Goal: Task Accomplishment & Management: Manage account settings

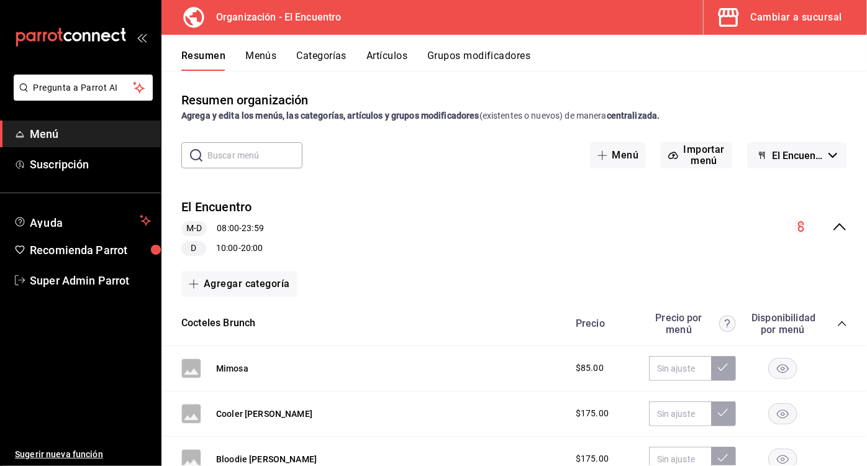
click at [258, 56] on button "Menús" at bounding box center [260, 60] width 31 height 21
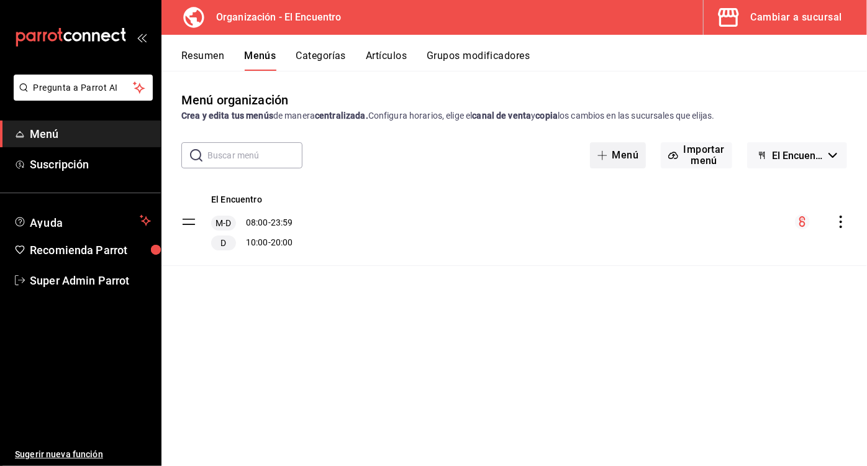
click at [617, 155] on button "Menú" at bounding box center [618, 155] width 56 height 26
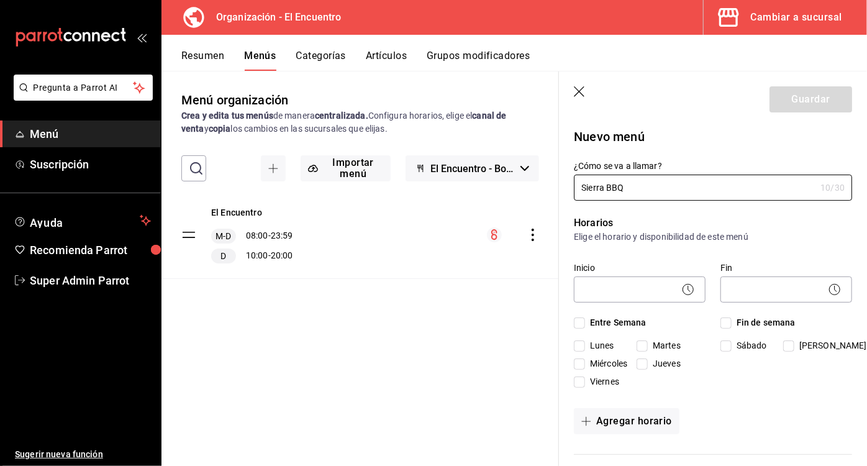
type input "Sierra BBQ"
click at [641, 343] on input "Martes" at bounding box center [641, 345] width 11 height 11
checkbox input "true"
click at [579, 361] on input "Miércoles" at bounding box center [579, 363] width 11 height 11
checkbox input "true"
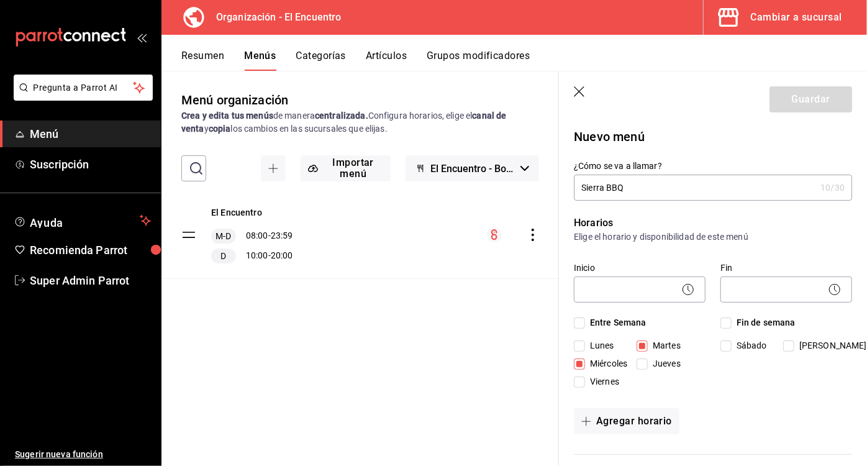
click at [643, 363] on input "Jueves" at bounding box center [641, 363] width 11 height 11
checkbox input "true"
click at [582, 379] on input "Viernes" at bounding box center [579, 381] width 11 height 11
checkbox input "true"
click at [722, 346] on input "Sábado" at bounding box center [725, 345] width 11 height 11
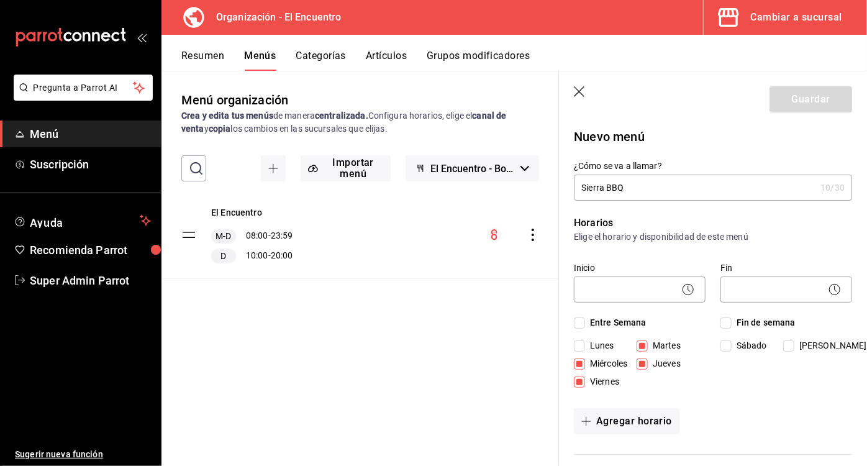
checkbox input "true"
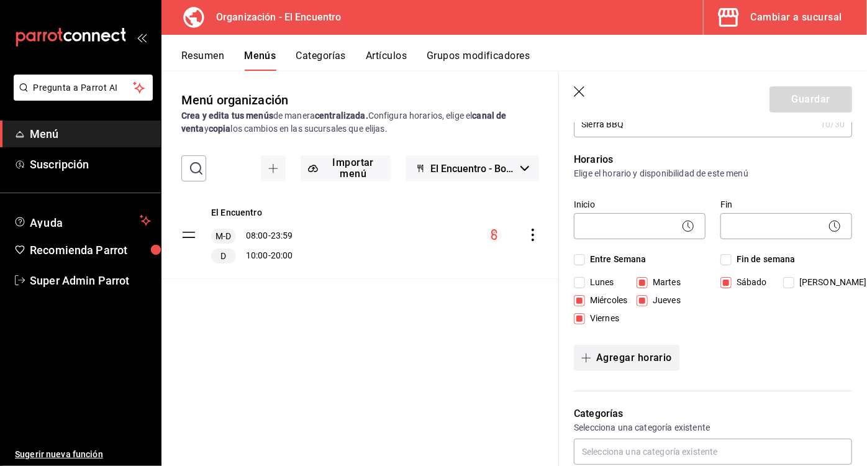
click at [647, 360] on button "Agregar horario" at bounding box center [627, 358] width 106 height 26
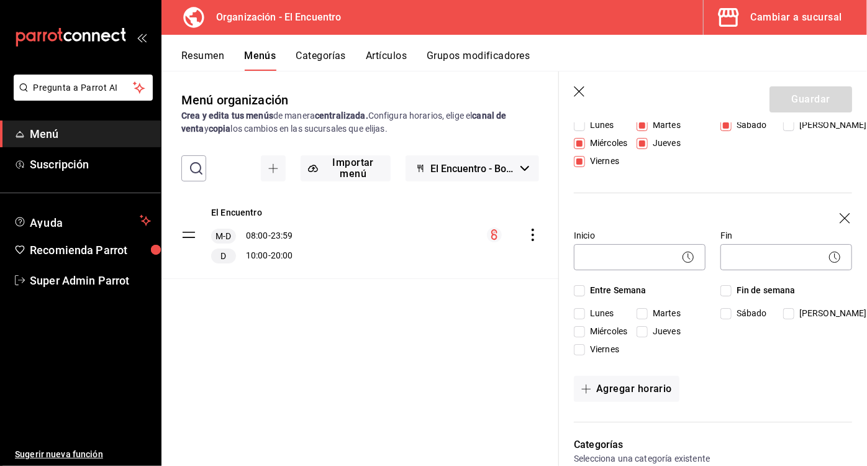
scroll to position [222, 0]
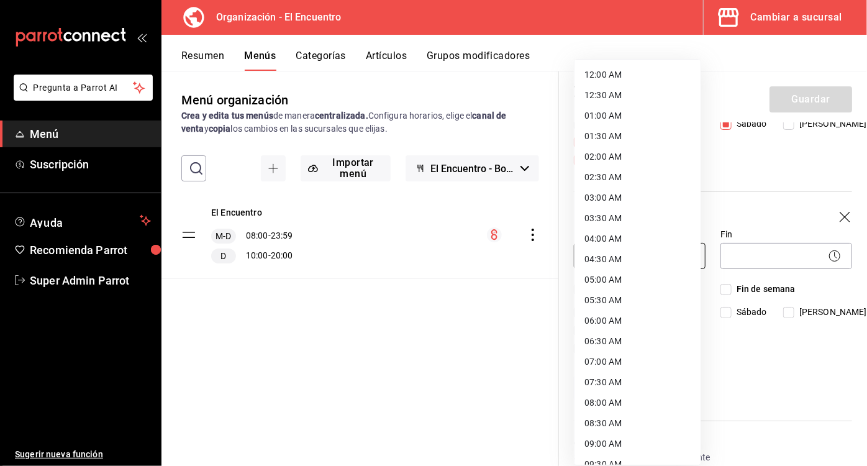
click at [608, 255] on body "Pregunta a Parrot AI Menú Suscripción Ayuda Recomienda Parrot Super Admin Parro…" at bounding box center [433, 233] width 867 height 466
click at [607, 355] on li "14:30 PM" at bounding box center [637, 360] width 126 height 20
type input "14:30"
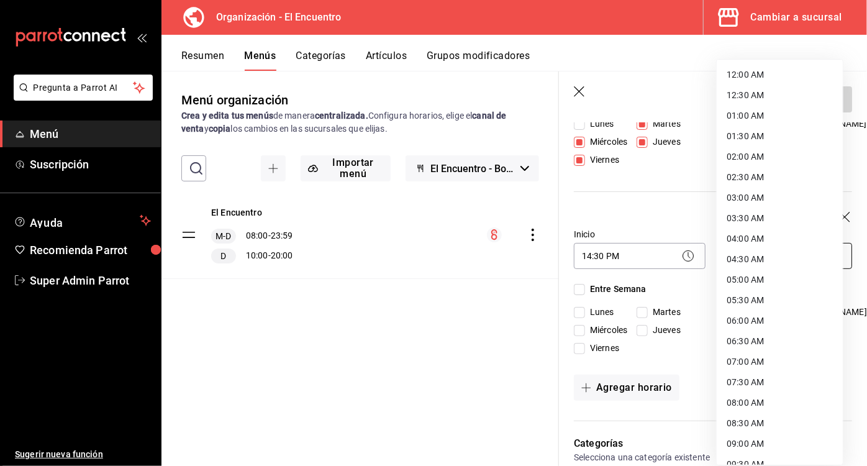
click at [760, 257] on body "Pregunta a Parrot AI Menú Suscripción Ayuda Recomienda Parrot Super Admin Parro…" at bounding box center [433, 233] width 867 height 466
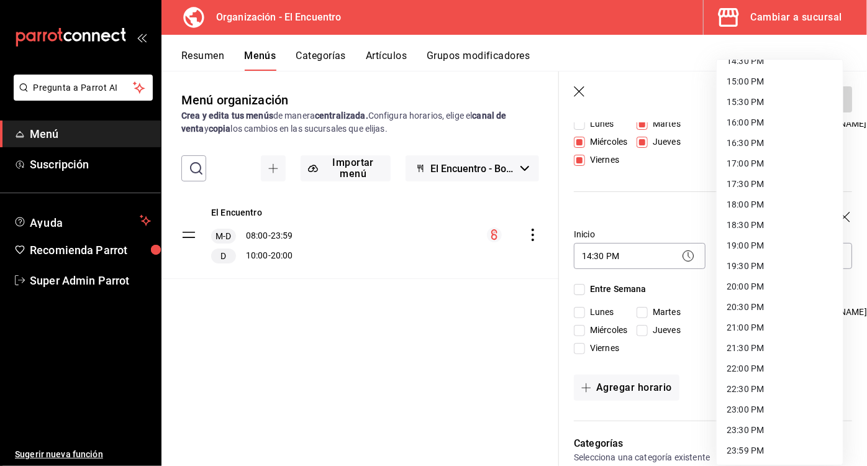
click at [750, 346] on li "21:30 PM" at bounding box center [779, 348] width 126 height 20
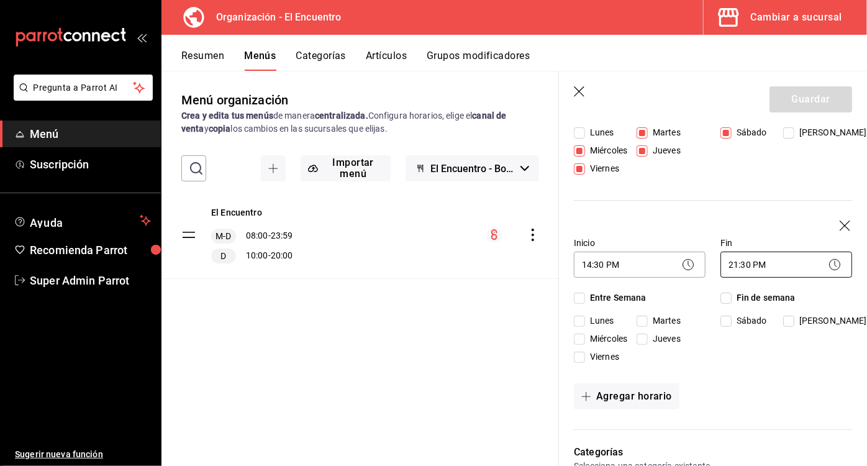
click at [808, 256] on body "Pregunta a Parrot AI Menú Suscripción Ayuda Recomienda Parrot Super Admin Parro…" at bounding box center [433, 233] width 867 height 466
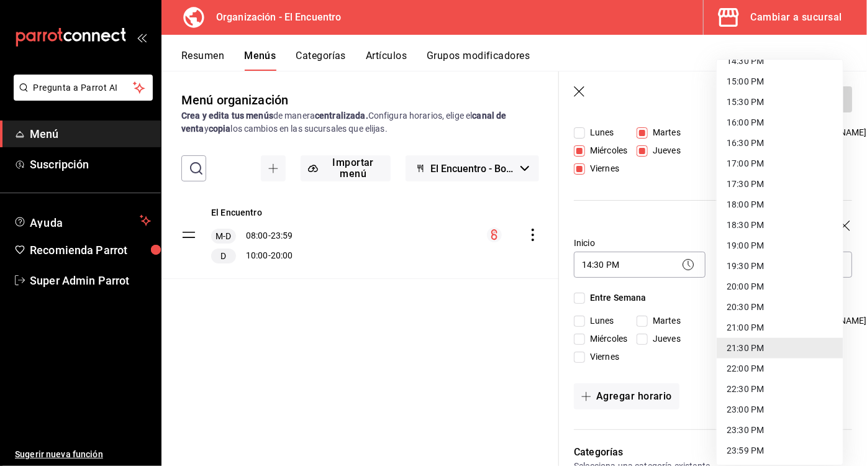
click at [759, 326] on li "21:00 PM" at bounding box center [779, 327] width 126 height 20
type input "21:00"
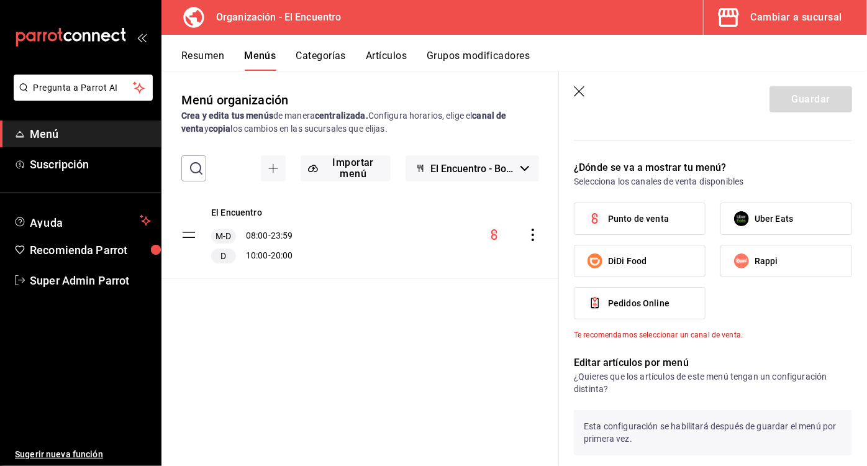
scroll to position [611, 0]
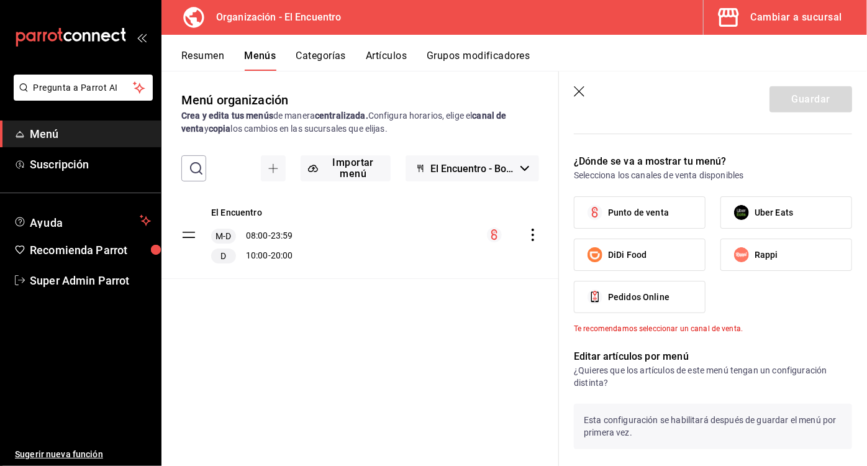
click at [763, 210] on span "Uber Eats" at bounding box center [773, 212] width 38 height 13
click at [754, 210] on input "Uber Eats" at bounding box center [741, 212] width 26 height 26
checkbox input "true"
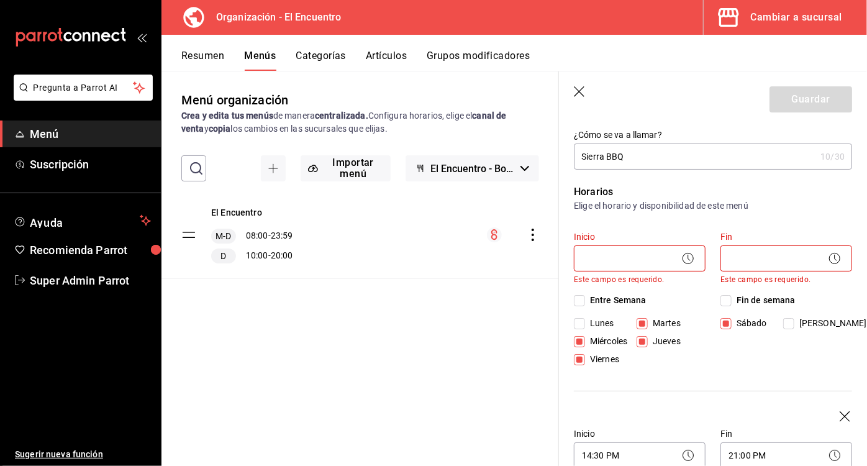
scroll to position [0, 0]
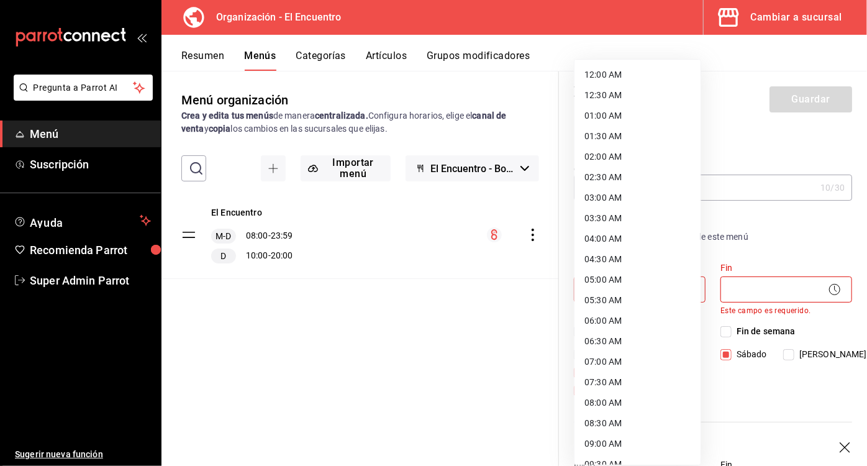
click at [612, 288] on body "Pregunta a Parrot AI Menú Suscripción Ayuda Recomienda Parrot Super Admin Parro…" at bounding box center [433, 233] width 867 height 466
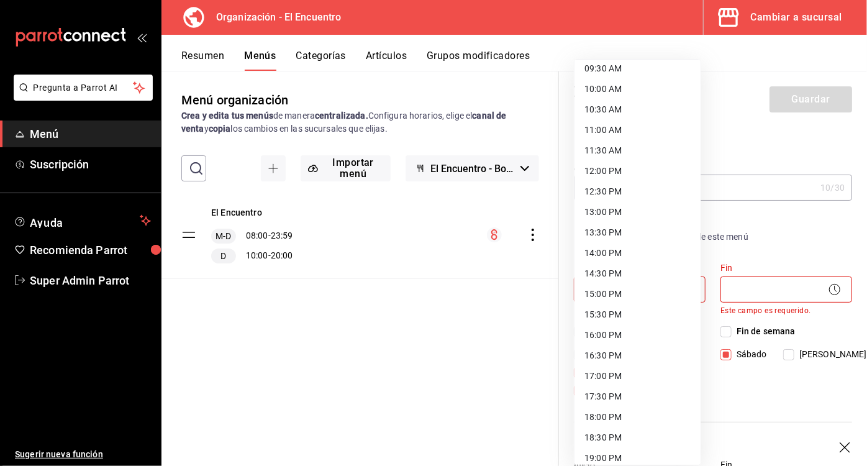
scroll to position [401, 0]
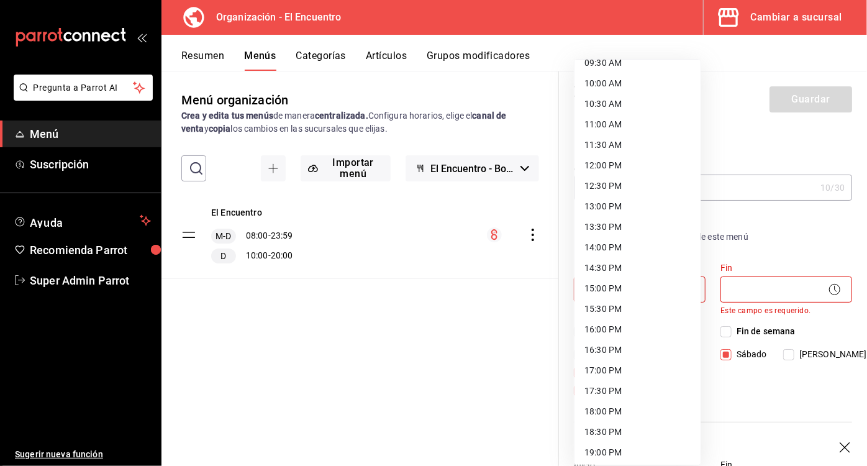
click at [610, 265] on li "14:30 PM" at bounding box center [637, 268] width 126 height 20
type input "14:30"
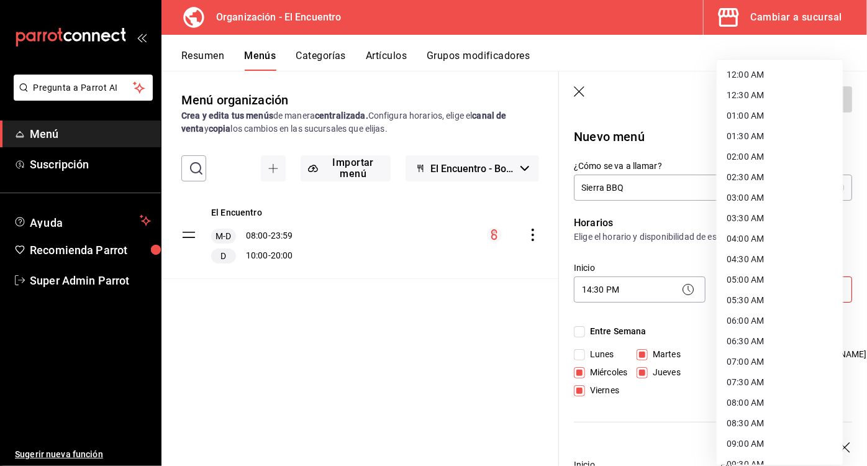
click at [776, 291] on body "Pregunta a Parrot AI Menú Suscripción Ayuda Recomienda Parrot Super Admin Parro…" at bounding box center [433, 233] width 867 height 466
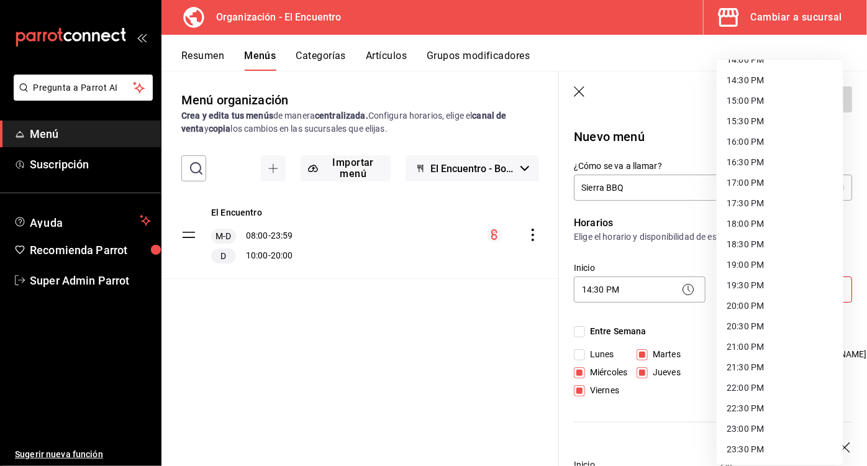
scroll to position [589, 0]
click at [747, 350] on li "21:00 PM" at bounding box center [779, 346] width 126 height 20
type input "21:00"
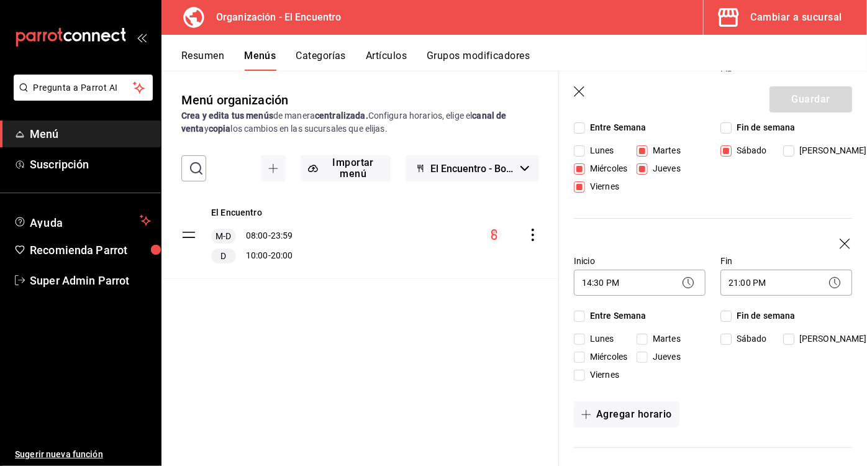
scroll to position [196, 0]
click at [839, 244] on icon "button" at bounding box center [845, 244] width 12 height 12
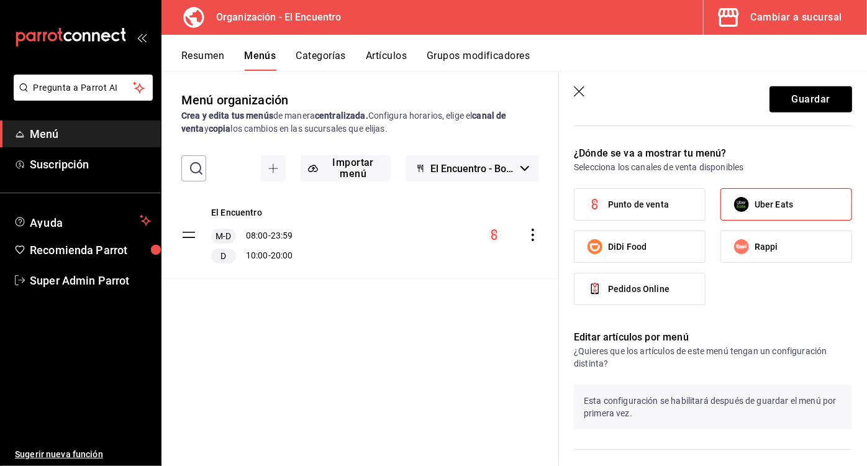
scroll to position [541, 0]
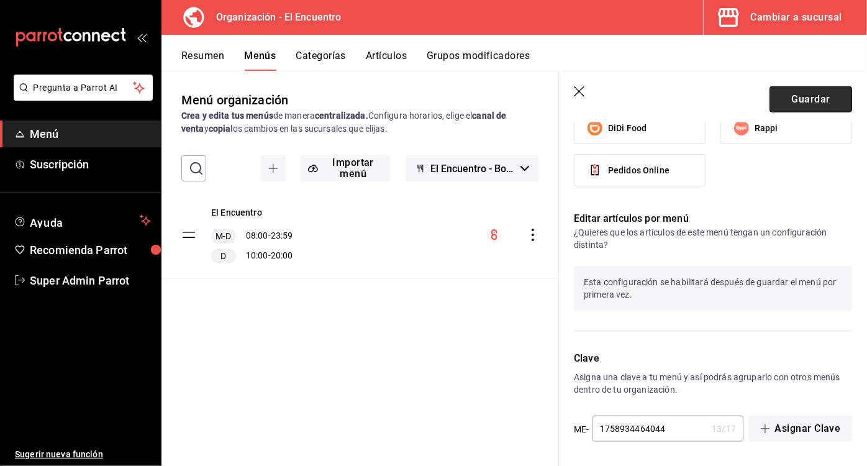
click at [814, 99] on button "Guardar" at bounding box center [810, 99] width 83 height 26
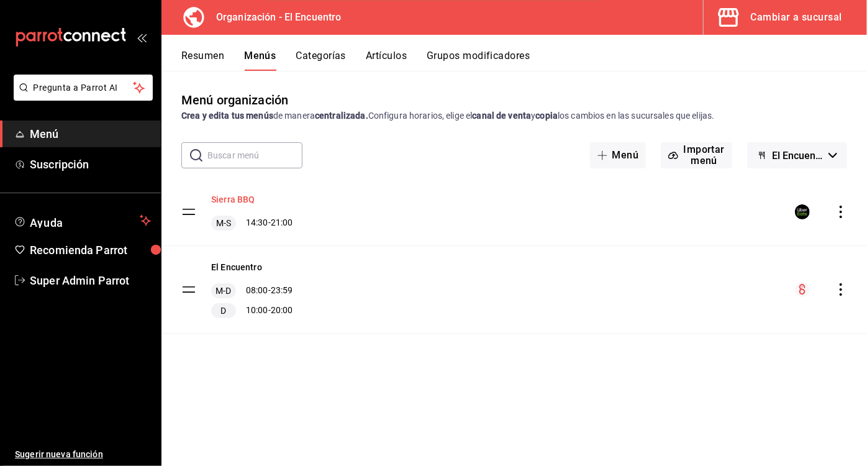
click at [235, 199] on button "Sierra BBQ" at bounding box center [233, 199] width 44 height 12
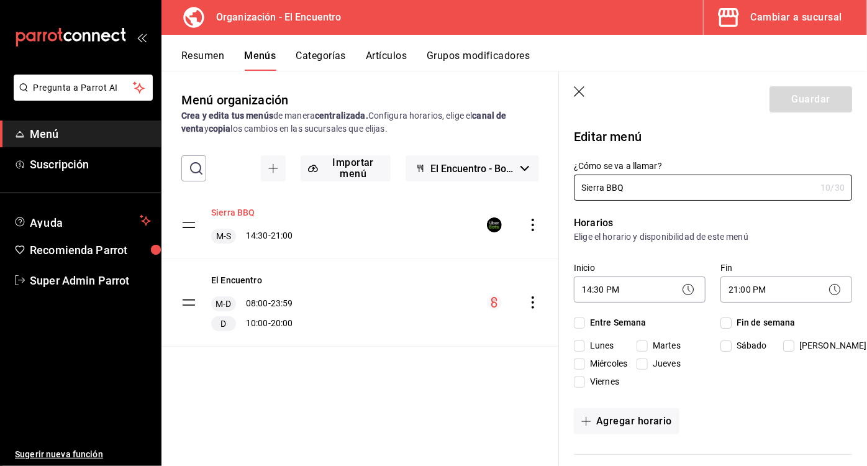
checkbox input "true"
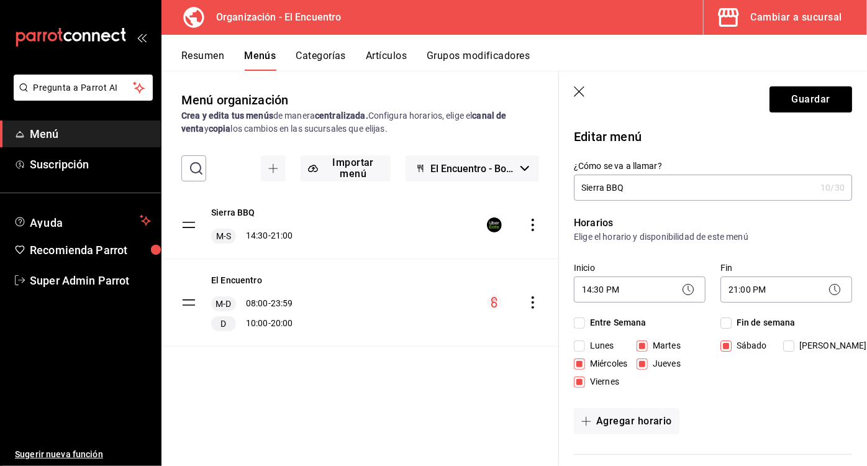
click at [579, 94] on icon "button" at bounding box center [580, 92] width 12 height 12
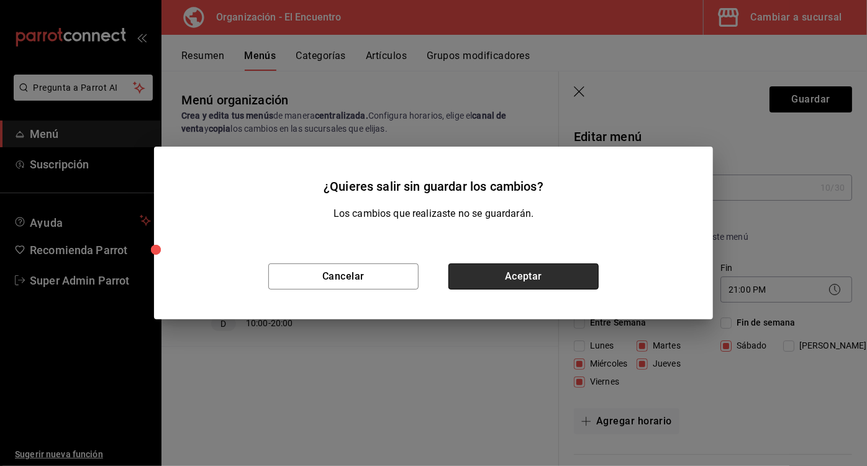
click at [492, 287] on button "Aceptar" at bounding box center [523, 276] width 150 height 26
checkbox input "false"
type input "1758934768669"
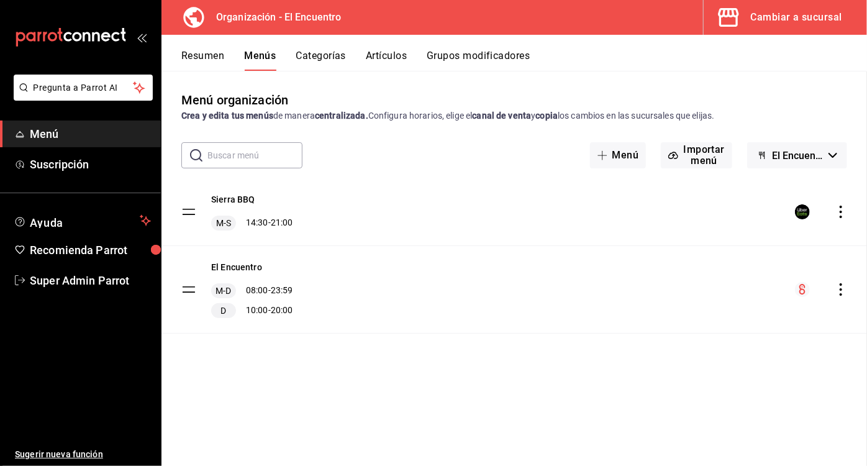
checkbox input "false"
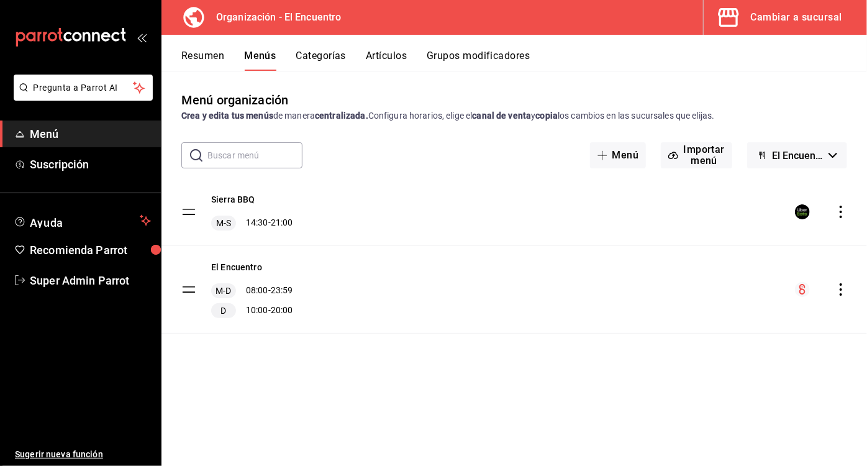
click at [386, 55] on button "Artículos" at bounding box center [386, 60] width 41 height 21
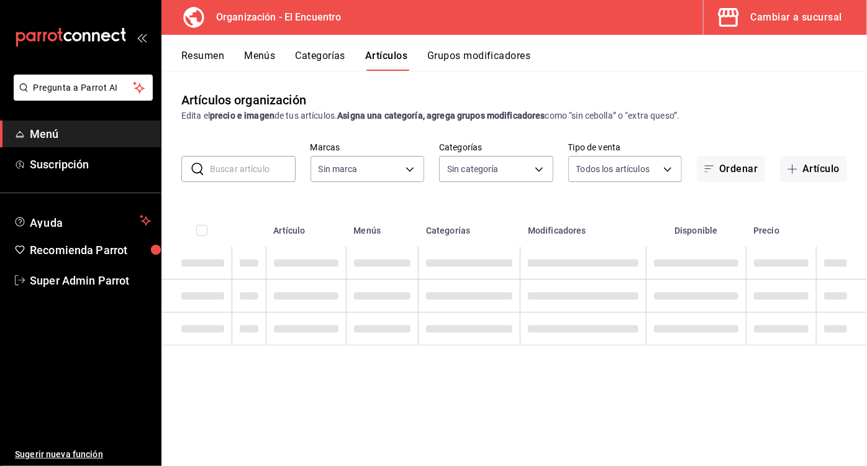
type input "0b1a2f0c-da60-49bb-812d-bcbe1c73feb7"
type input "97062678-26ed-499e-b5be-53d1f7742748,c8a887c7-9552-4ebd-98ef-1eaa07865e5c,888cb…"
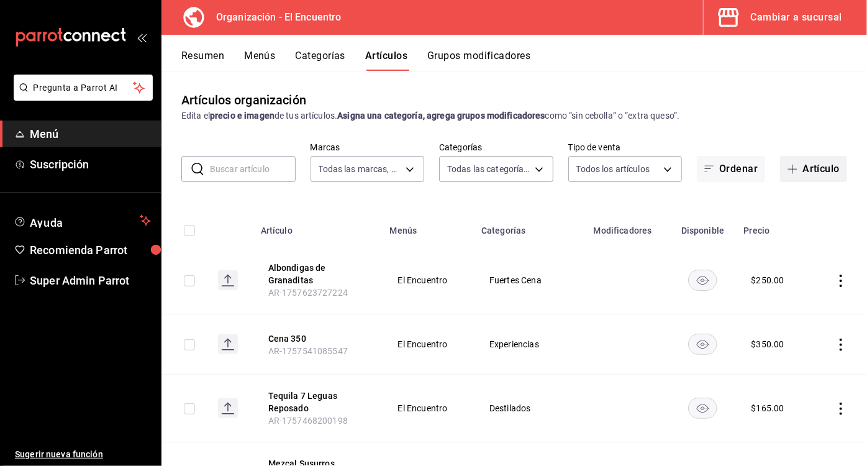
click at [814, 171] on button "Artículo" at bounding box center [813, 169] width 67 height 26
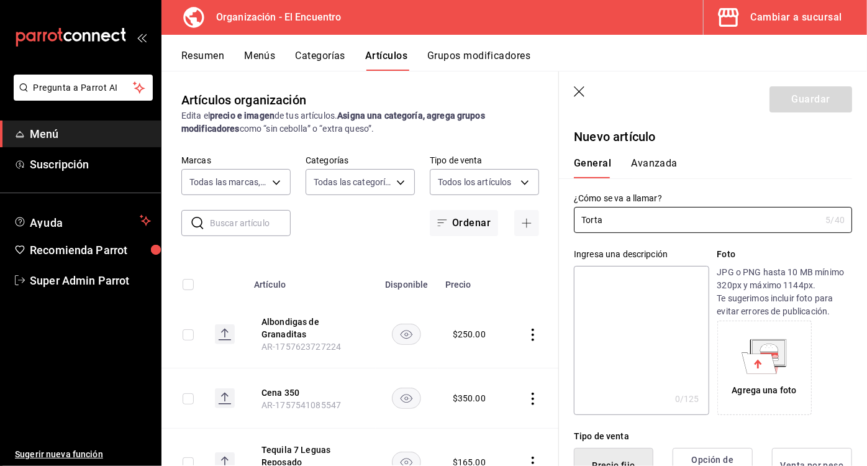
type input "Torta"
click at [581, 102] on header "Guardar" at bounding box center [713, 96] width 308 height 51
click at [581, 94] on icon "button" at bounding box center [580, 92] width 12 height 12
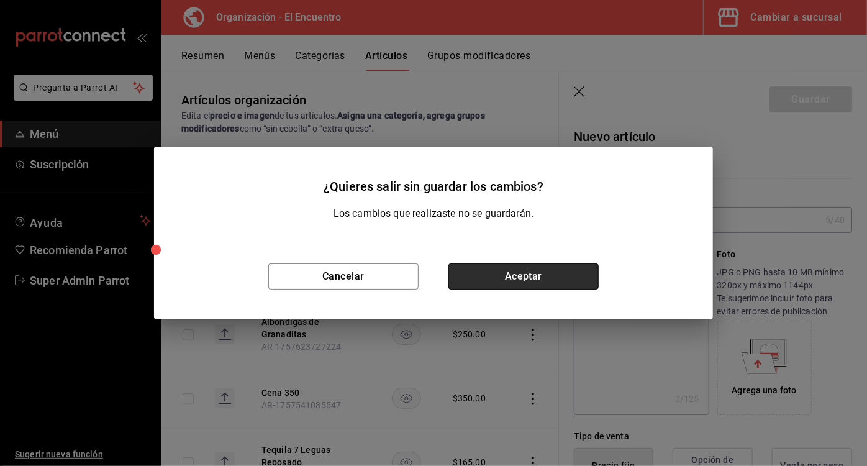
click at [512, 287] on button "Aceptar" at bounding box center [523, 276] width 150 height 26
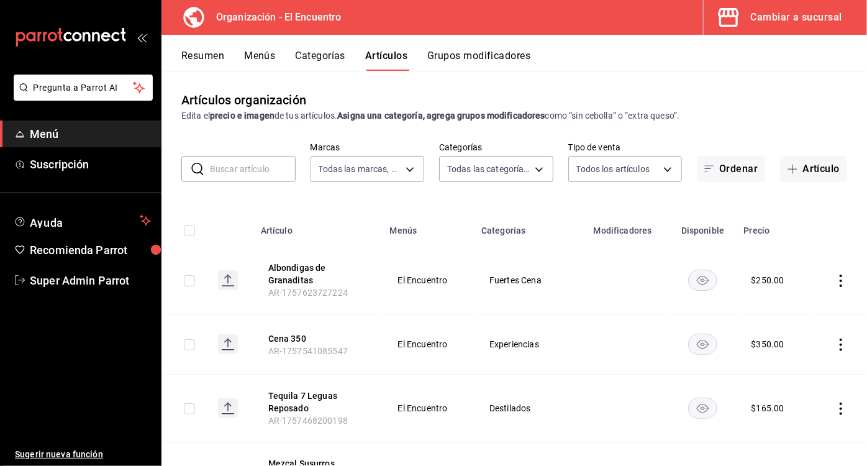
click at [320, 45] on div "Resumen Menús Categorías Artículos Grupos modificadores" at bounding box center [513, 53] width 705 height 36
click at [321, 56] on button "Categorías" at bounding box center [320, 60] width 50 height 21
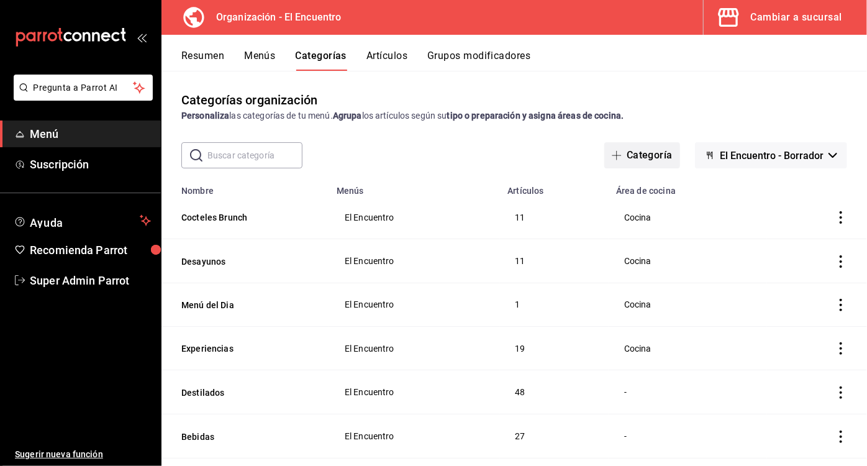
click at [625, 159] on button "Categoría" at bounding box center [642, 155] width 76 height 26
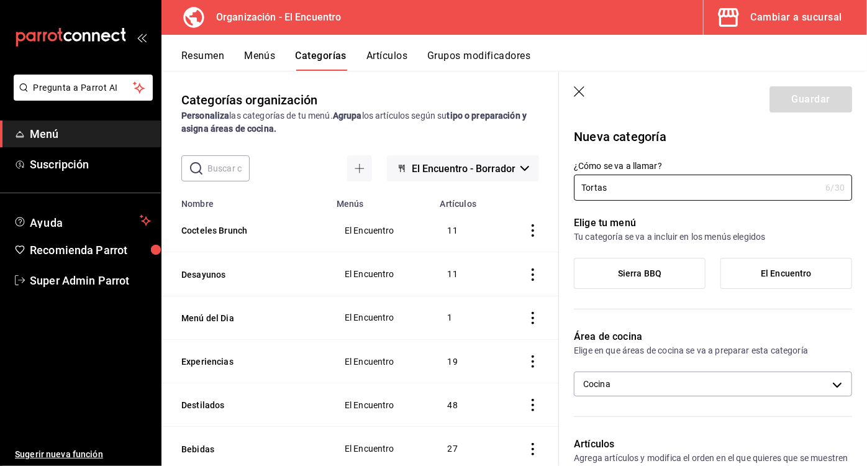
type input "Tortas"
click at [677, 270] on label "Sierra BBQ" at bounding box center [639, 273] width 130 height 30
click at [0, 0] on input "Sierra BBQ" at bounding box center [0, 0] width 0 height 0
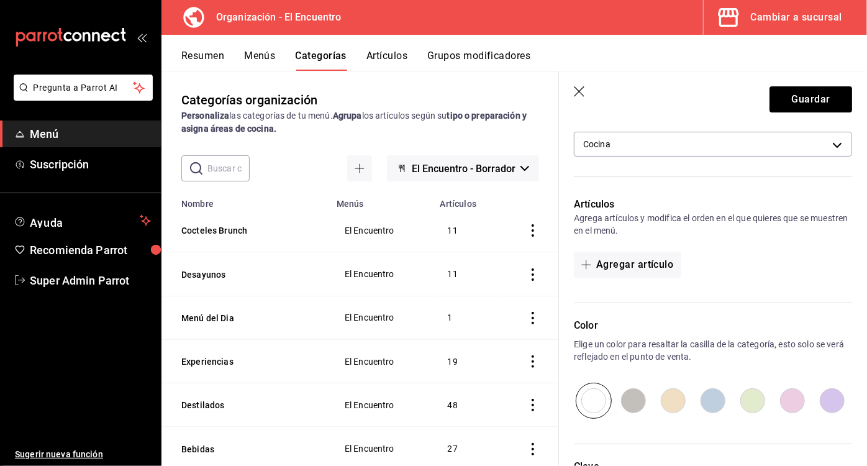
scroll to position [348, 0]
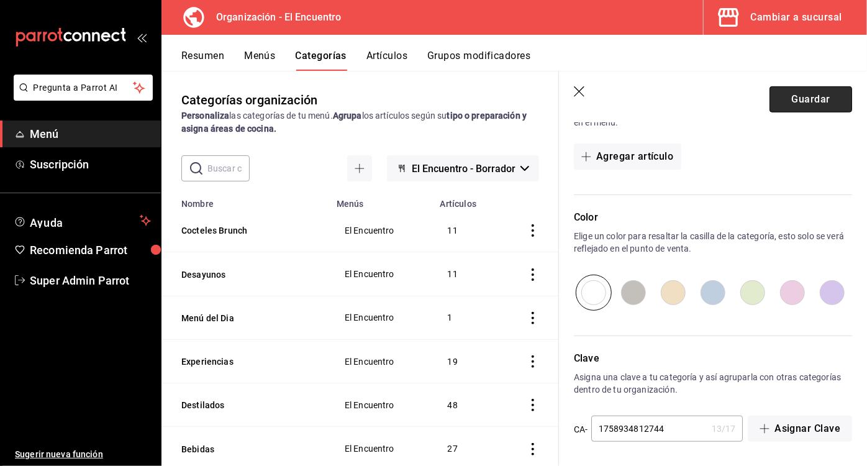
click at [808, 96] on button "Guardar" at bounding box center [810, 99] width 83 height 26
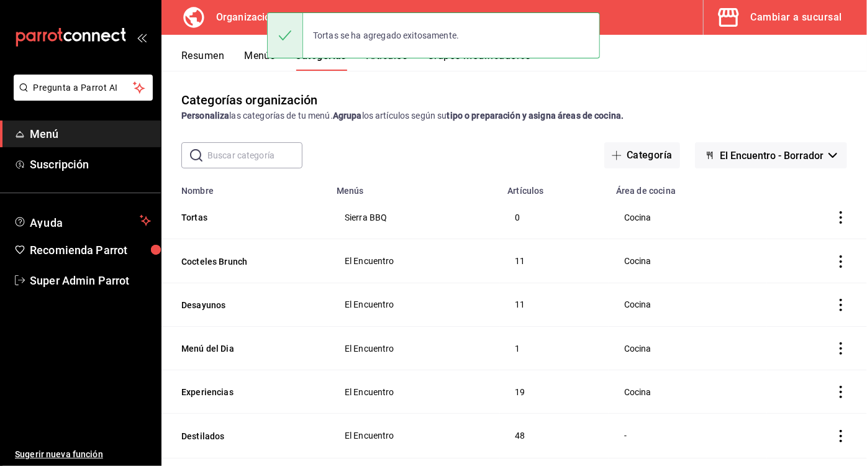
click at [385, 63] on button "Artículos" at bounding box center [386, 60] width 41 height 21
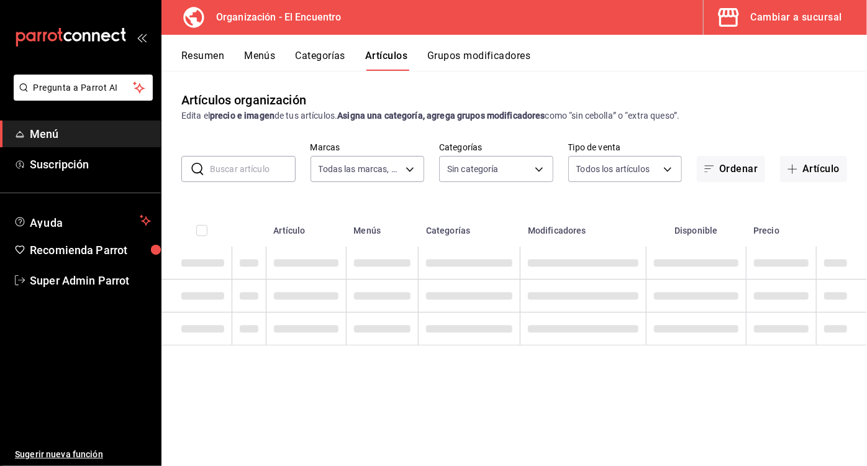
type input "0b1a2f0c-da60-49bb-812d-bcbe1c73feb7"
click at [789, 166] on span "button" at bounding box center [794, 169] width 15 height 10
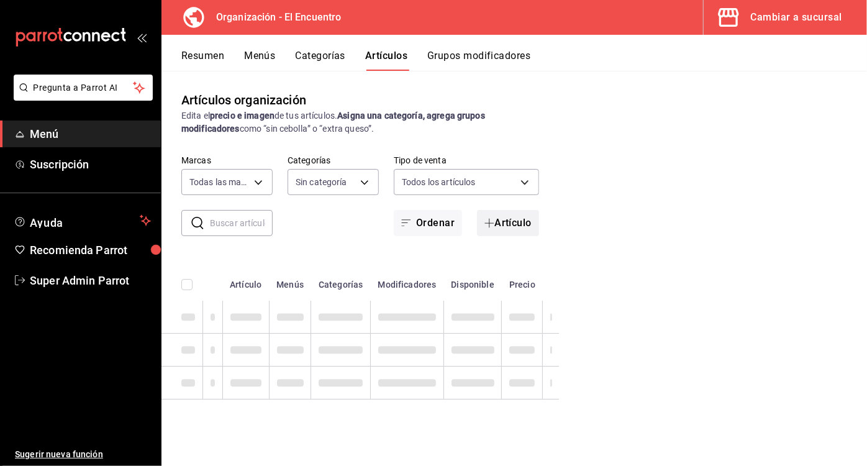
type input "916b2e4a-1399-4b32-a78d-12b52679f7d3,97062678-26ed-499e-b5be-53d1f7742748,c8a88…"
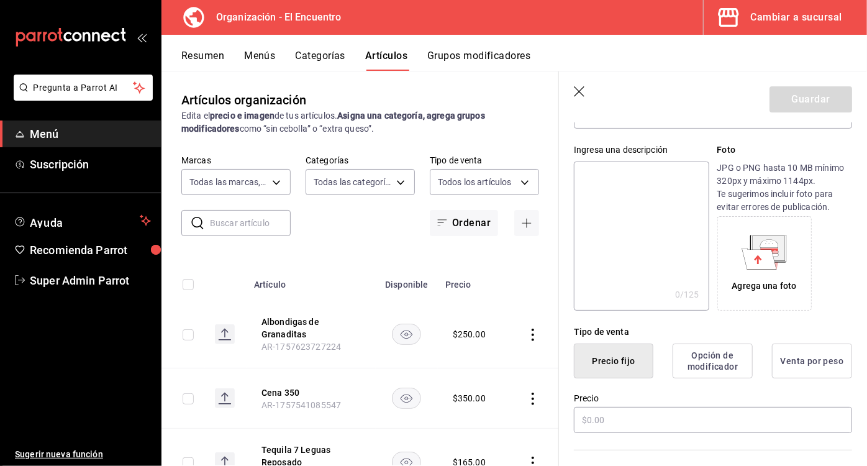
scroll to position [105, 0]
type input "Torta de [PERSON_NAME]"
click at [773, 273] on div "Agrega una foto" at bounding box center [764, 263] width 88 height 88
click at [779, 252] on icon at bounding box center [768, 247] width 32 height 25
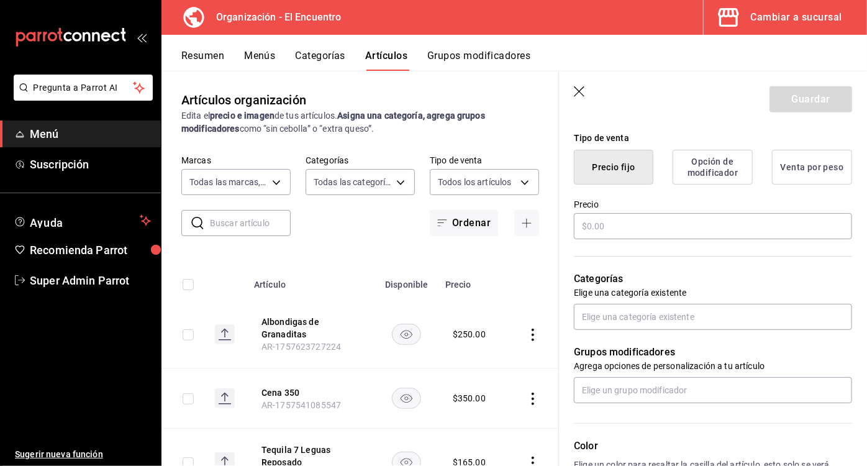
scroll to position [299, 0]
click at [613, 216] on input "text" at bounding box center [713, 225] width 278 height 26
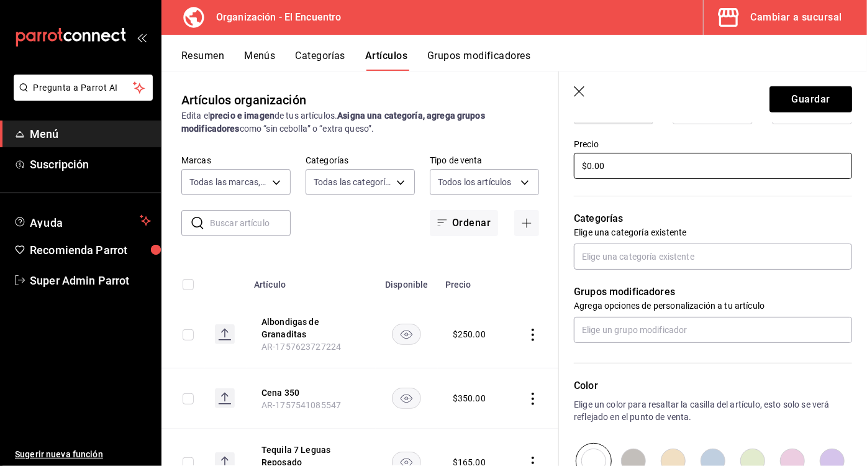
scroll to position [358, 0]
type input "$0.00"
click at [622, 255] on input "text" at bounding box center [713, 256] width 278 height 26
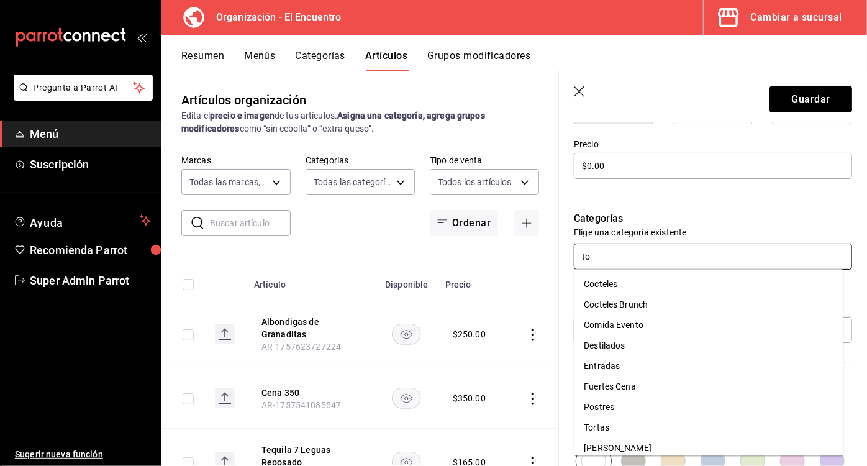
type input "tor"
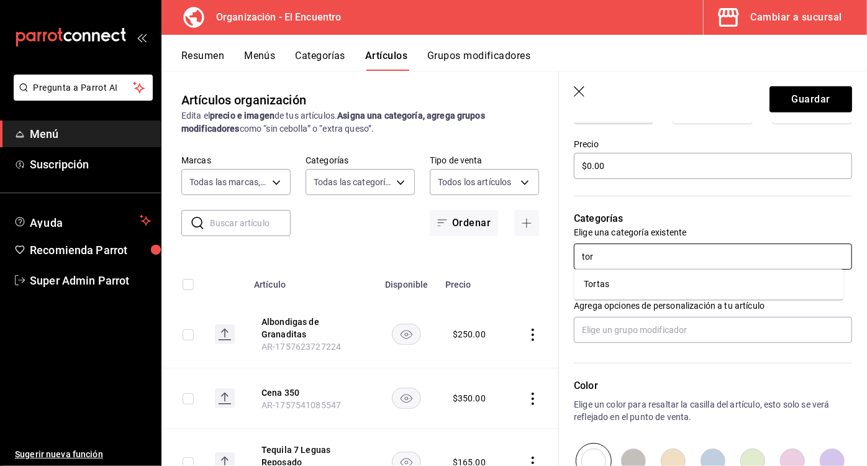
click at [603, 277] on li "Tortas" at bounding box center [708, 284] width 269 height 20
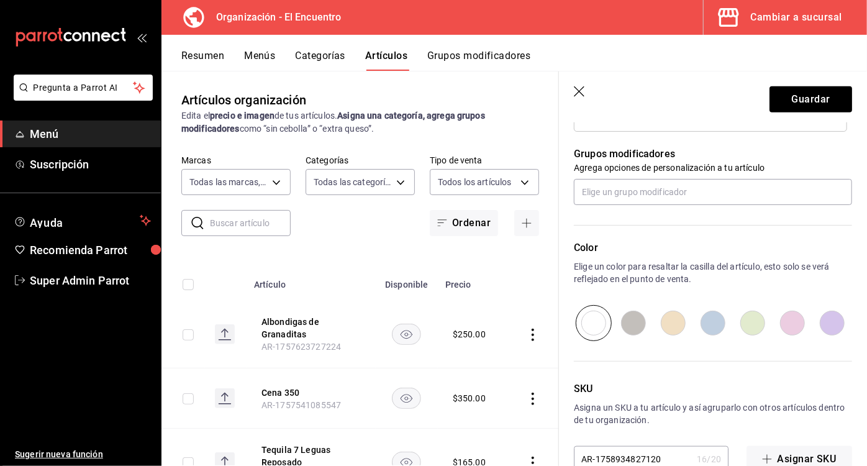
scroll to position [539, 0]
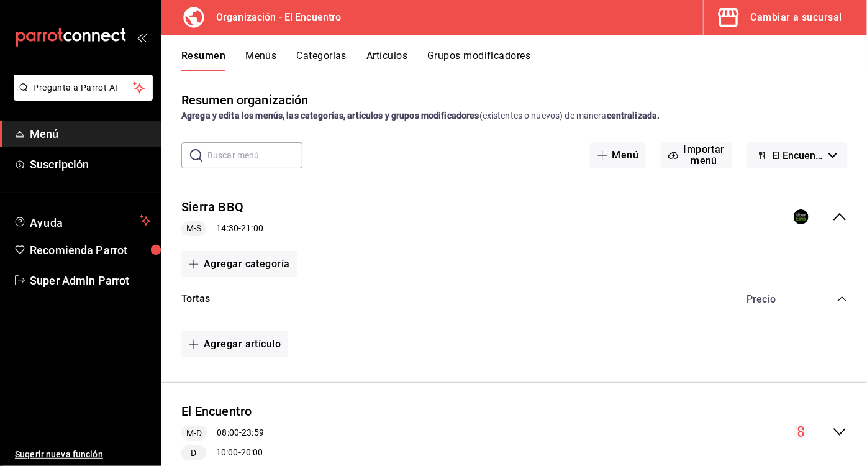
scroll to position [39, 0]
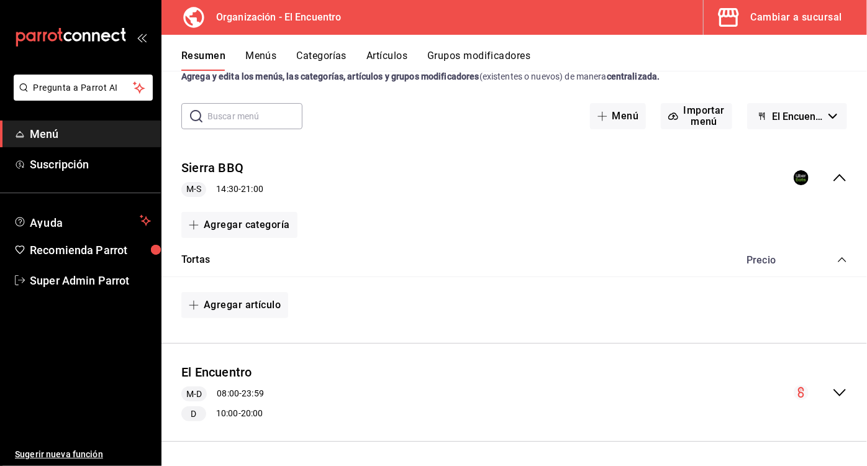
click at [386, 58] on button "Artículos" at bounding box center [386, 60] width 41 height 21
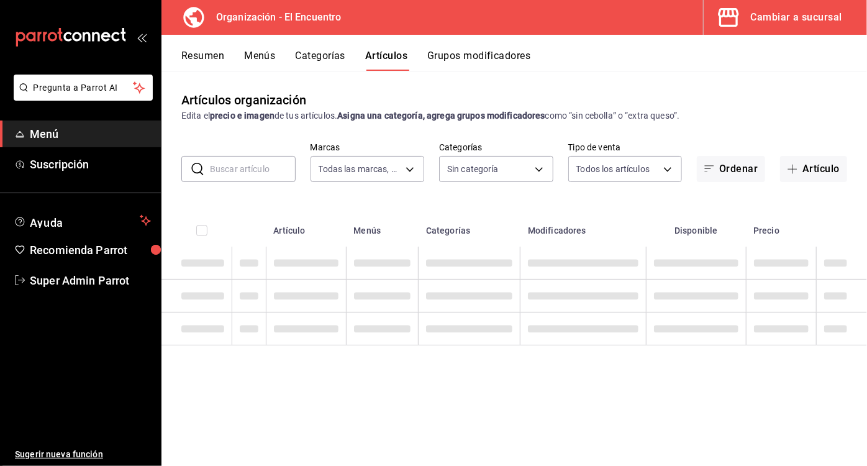
type input "0b1a2f0c-da60-49bb-812d-bcbe1c73feb7"
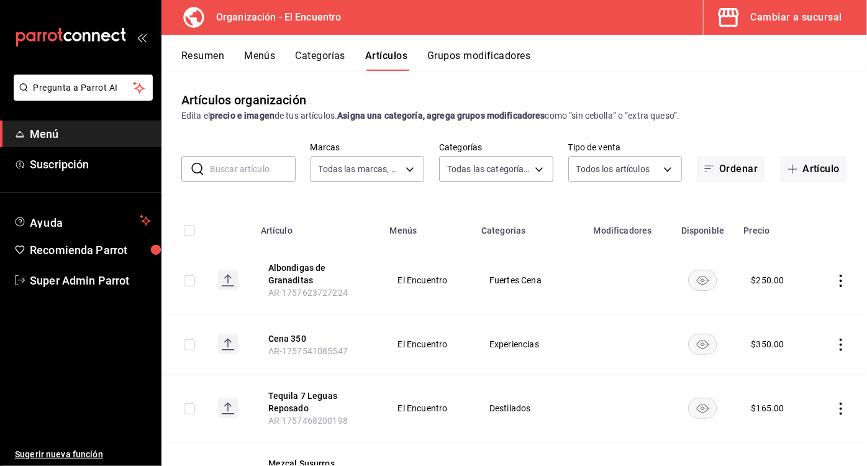
type input "916b2e4a-1399-4b32-a78d-12b52679f7d3,97062678-26ed-499e-b5be-53d1f7742748,c8a88…"
click at [808, 184] on div "Artículos organización Edita el precio e imagen de tus artículos. Asigna una ca…" at bounding box center [513, 268] width 705 height 394
click at [795, 169] on button "Artículo" at bounding box center [813, 169] width 67 height 26
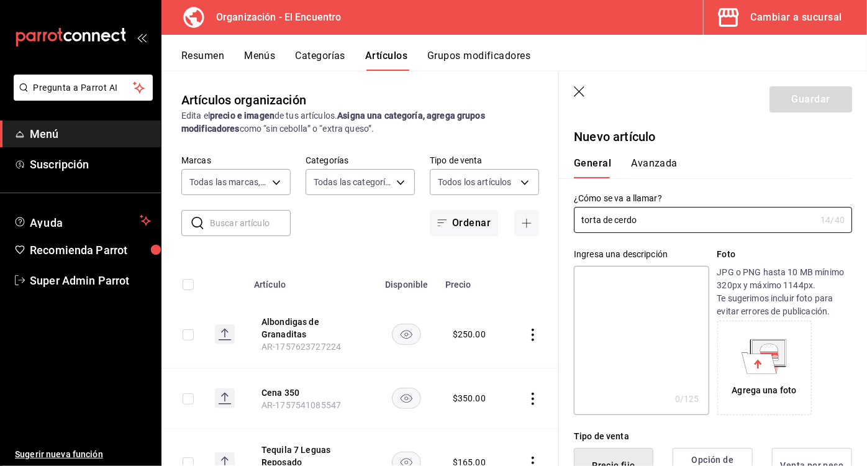
type input "torta de cerdo"
click at [751, 361] on icon at bounding box center [759, 362] width 35 height 21
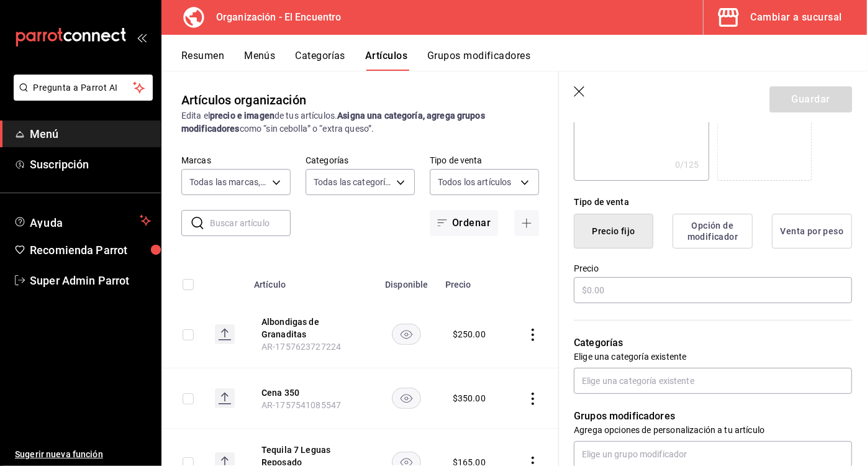
scroll to position [235, 0]
click at [620, 296] on input "text" at bounding box center [713, 289] width 278 height 26
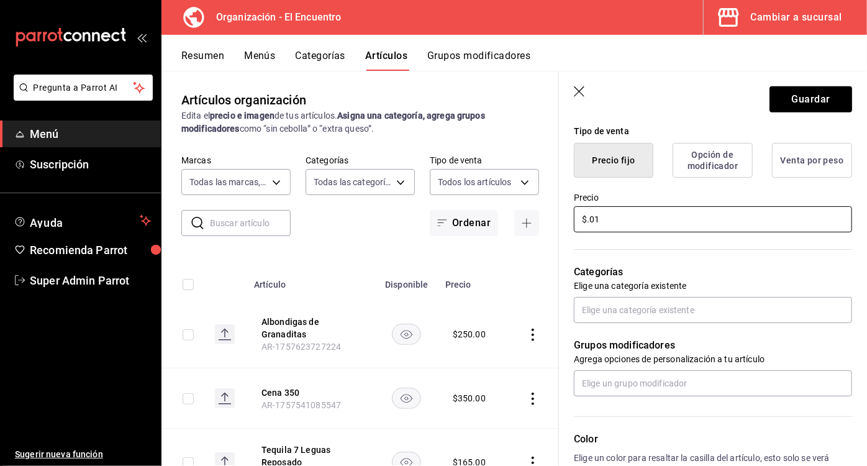
scroll to position [307, 0]
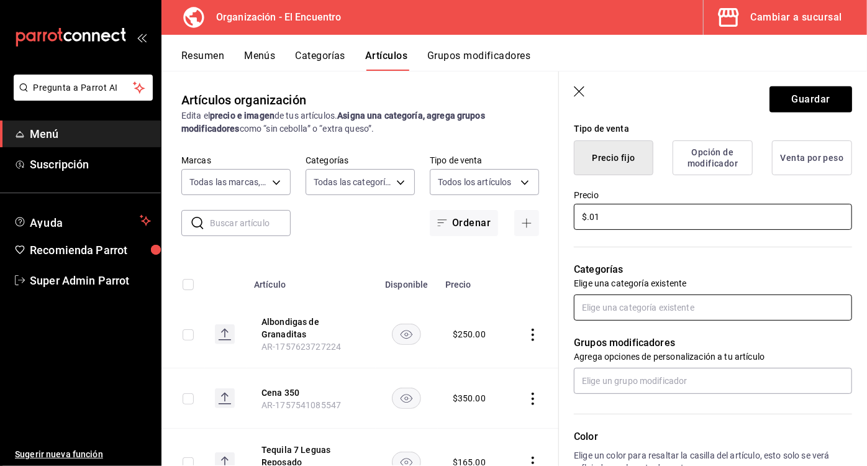
type input "$.01"
click at [693, 304] on input "text" at bounding box center [713, 307] width 278 height 26
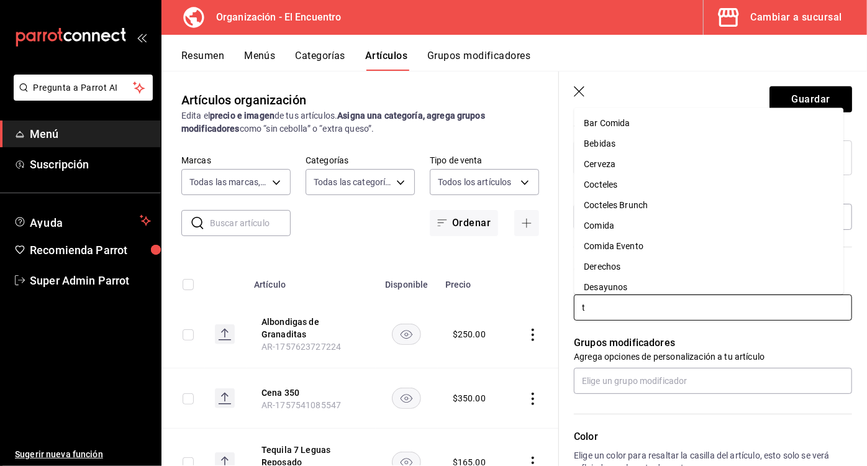
type input "to"
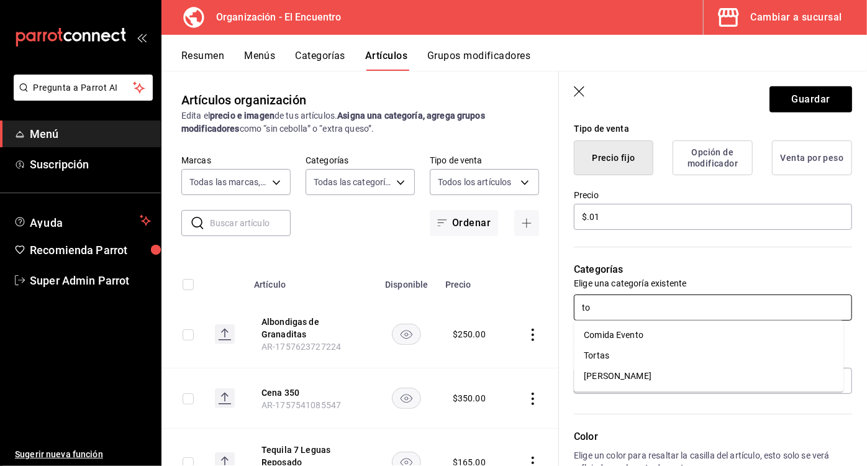
click at [611, 359] on li "Tortas" at bounding box center [708, 356] width 269 height 20
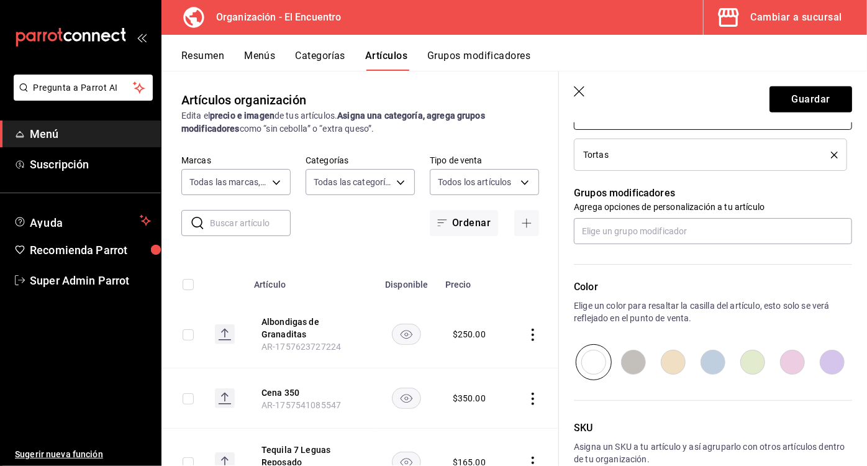
scroll to position [566, 0]
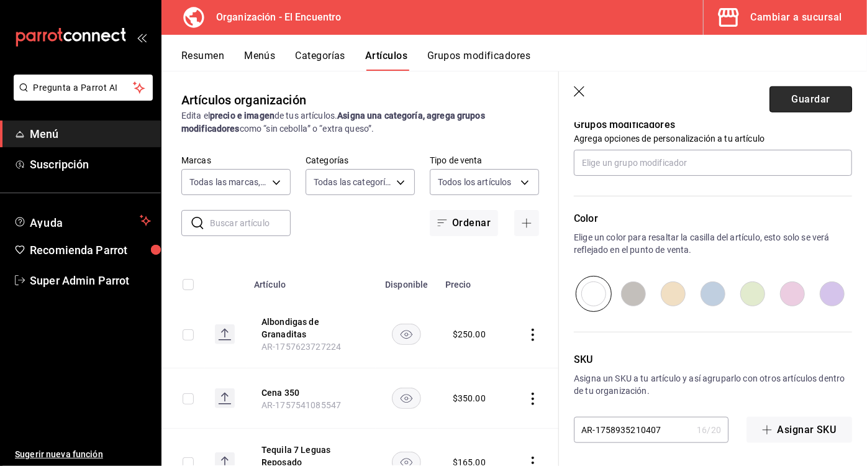
click at [803, 99] on button "Guardar" at bounding box center [810, 99] width 83 height 26
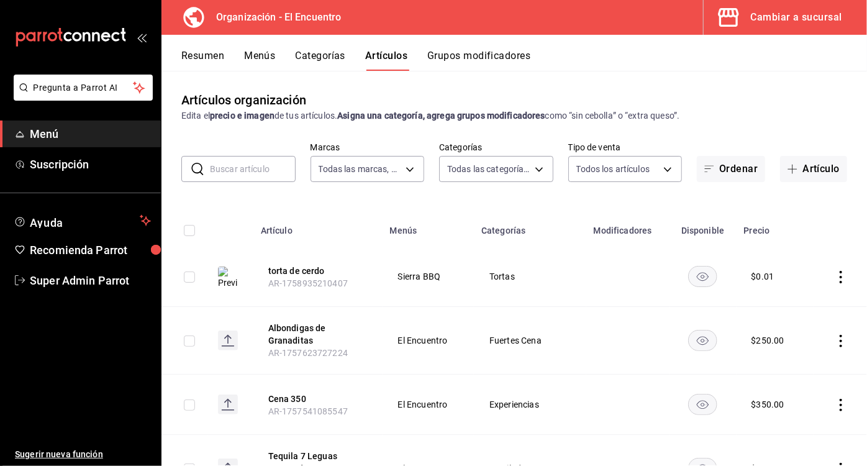
click at [256, 61] on button "Menús" at bounding box center [259, 60] width 31 height 21
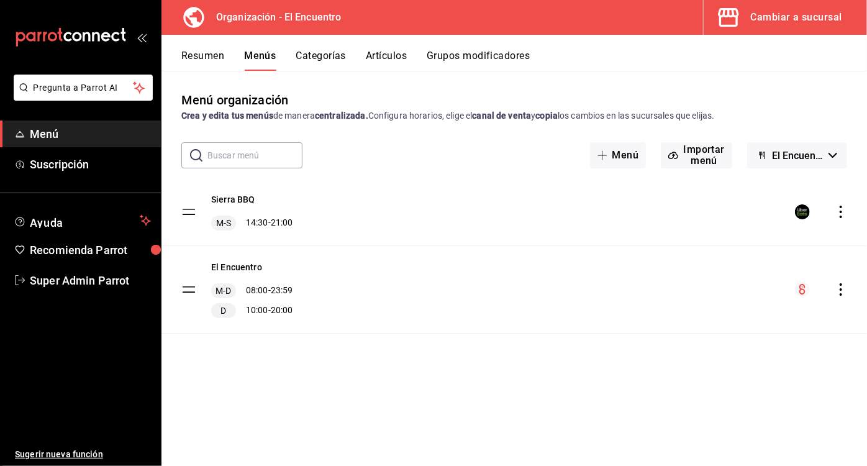
click at [838, 205] on icon "actions" at bounding box center [840, 211] width 12 height 12
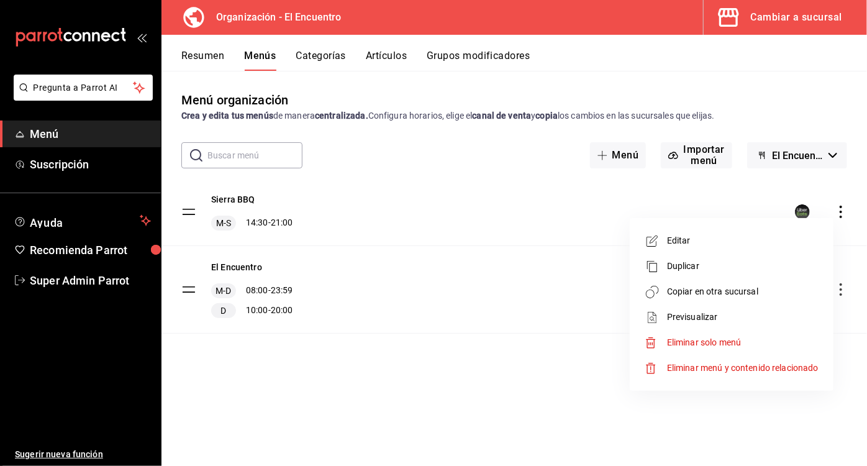
click at [724, 287] on span "Copiar en otra sucursal" at bounding box center [742, 291] width 151 height 13
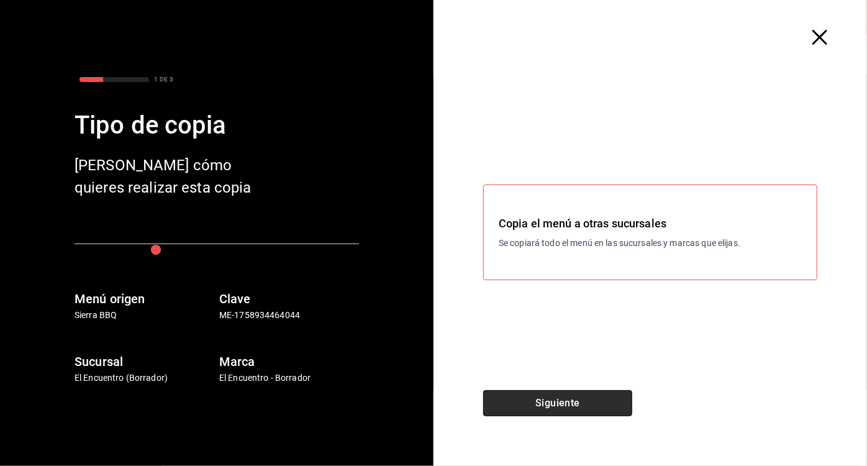
click at [546, 405] on button "Siguiente" at bounding box center [557, 403] width 149 height 26
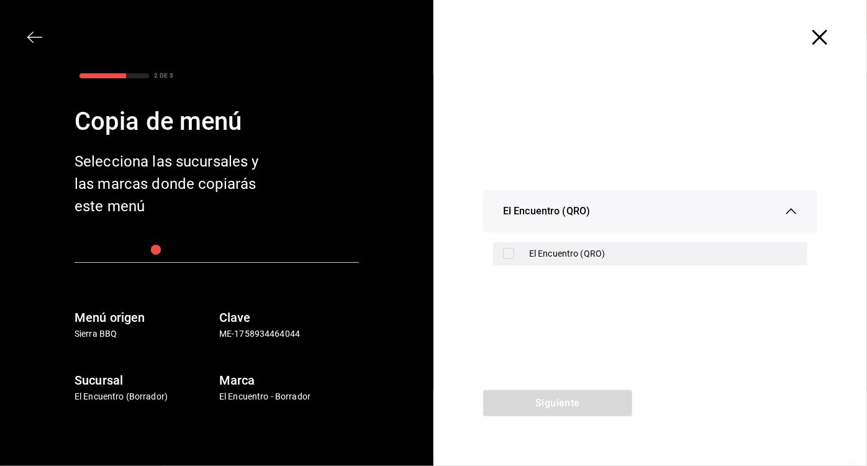
click at [499, 252] on div "El Encuentro (QRO)" at bounding box center [650, 253] width 314 height 23
checkbox input "true"
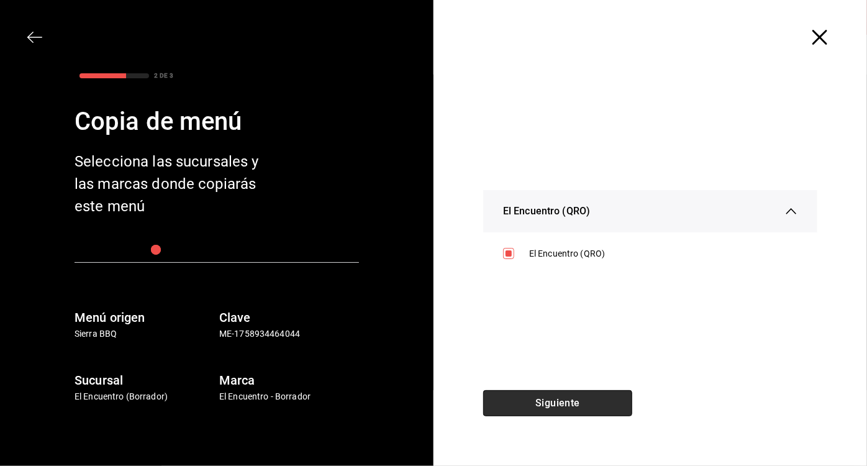
click at [579, 413] on button "Siguiente" at bounding box center [557, 403] width 149 height 26
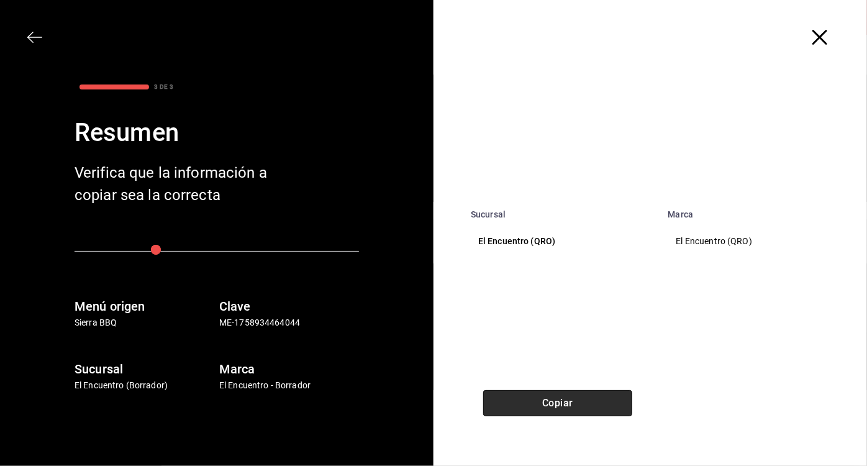
click at [554, 408] on button "Copiar" at bounding box center [557, 403] width 149 height 26
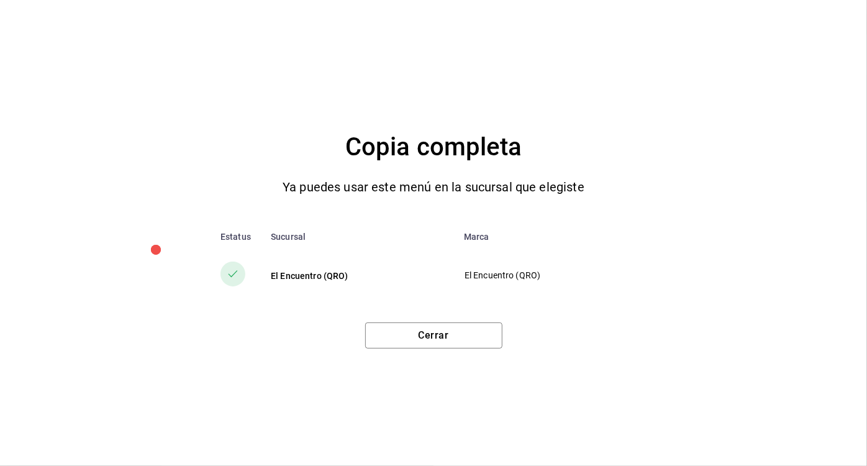
click at [453, 349] on div "Copia completa Ya puedes usar este menú en la sucursal que elegiste Estatus Suc…" at bounding box center [433, 233] width 867 height 466
click at [443, 334] on button "Cerrar" at bounding box center [433, 335] width 137 height 26
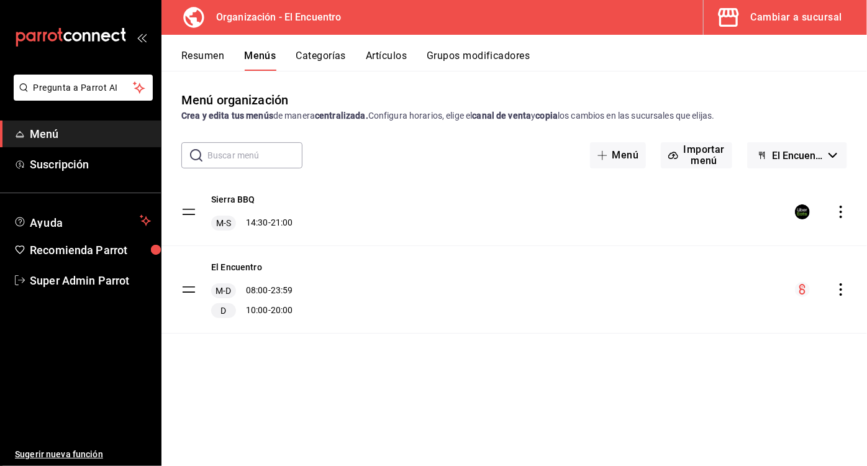
click at [839, 212] on icon "actions" at bounding box center [840, 211] width 12 height 12
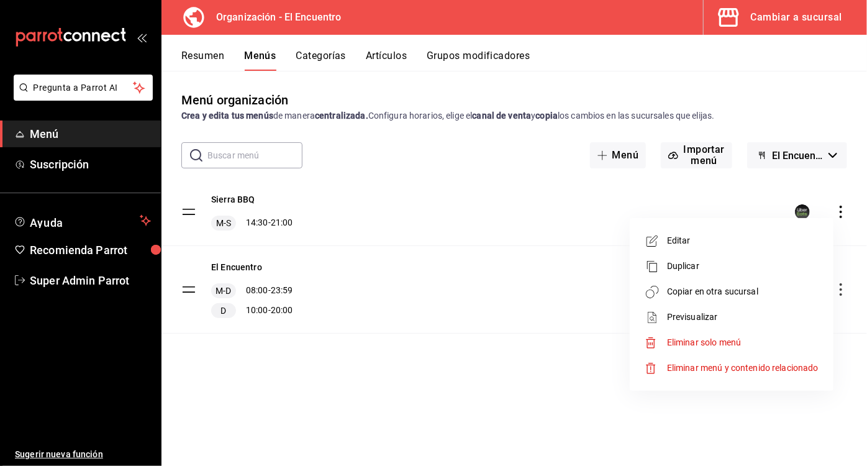
click at [798, 20] on div at bounding box center [433, 233] width 867 height 466
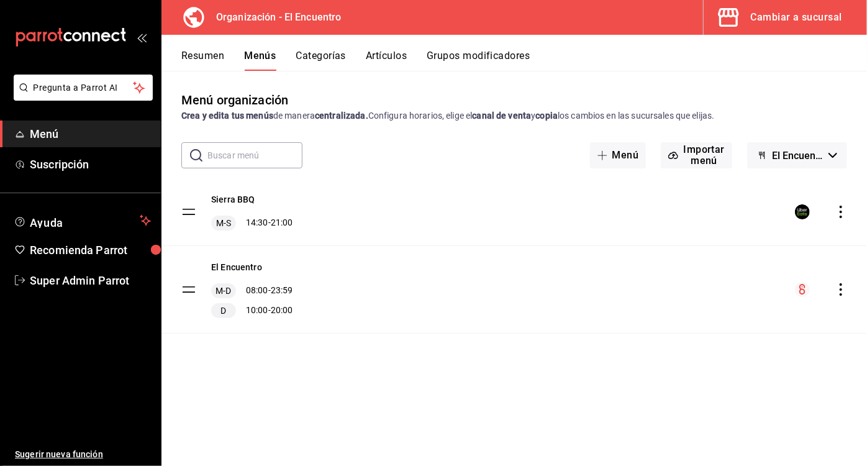
click at [773, 24] on div "Cambiar a sucursal" at bounding box center [796, 17] width 91 height 17
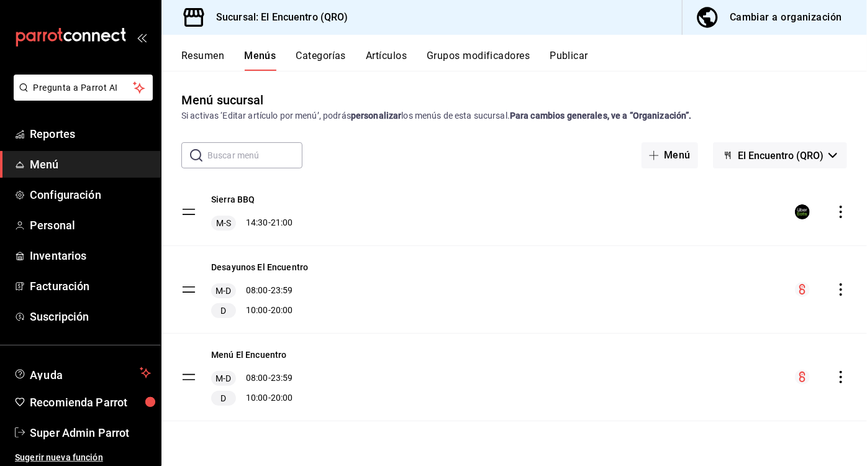
click at [834, 209] on icon "actions" at bounding box center [840, 211] width 12 height 12
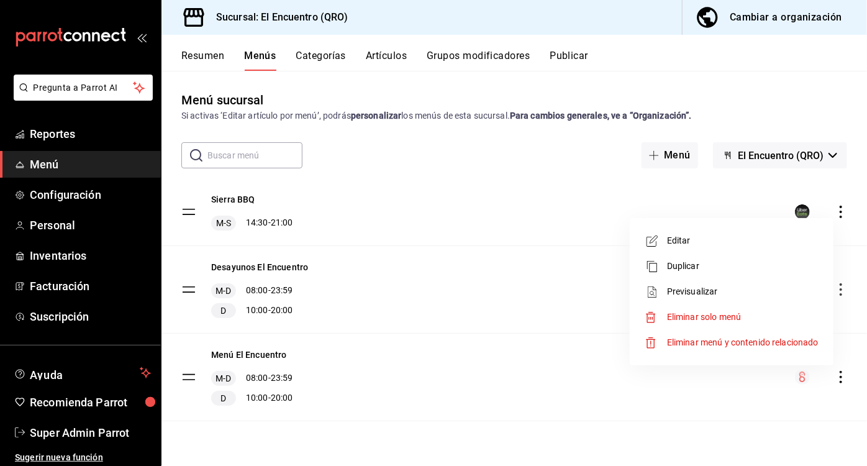
click at [700, 287] on span "Previsualizar" at bounding box center [742, 291] width 151 height 13
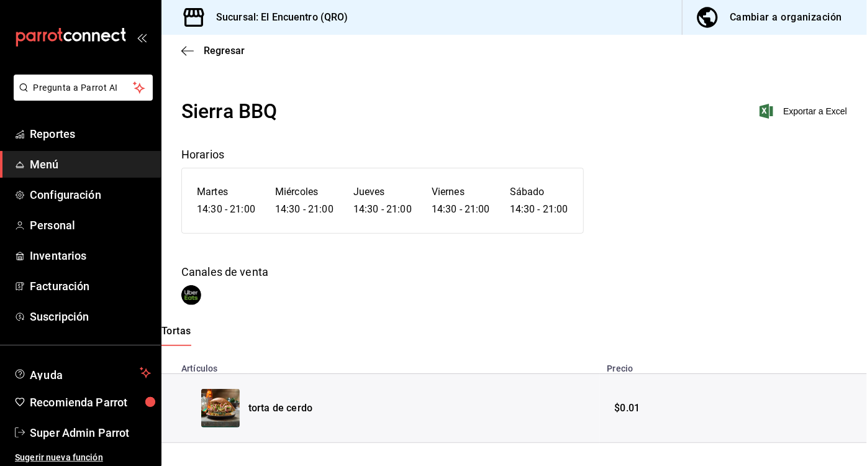
scroll to position [16, 0]
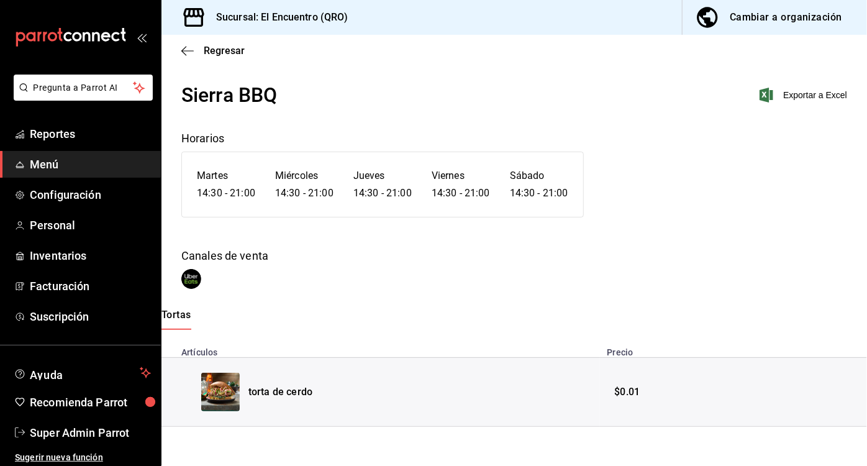
click at [764, 7] on button "Cambiar a organización" at bounding box center [769, 17] width 174 height 35
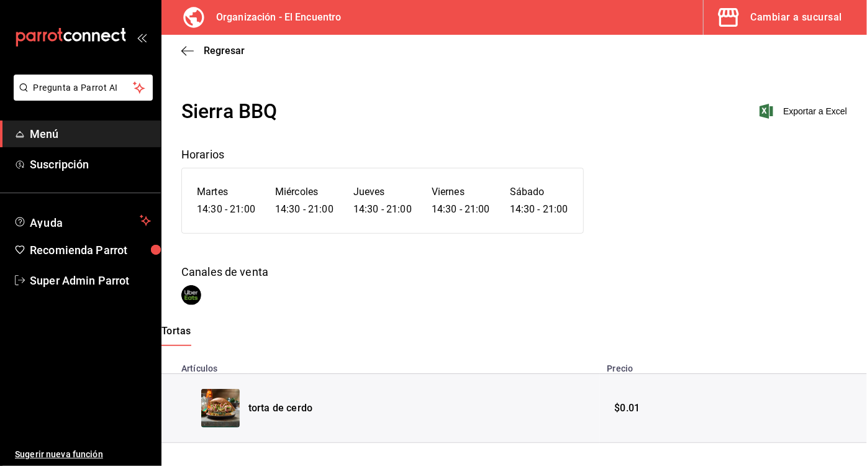
click at [186, 58] on div "Regresar" at bounding box center [513, 51] width 705 height 32
click at [186, 50] on icon "button" at bounding box center [187, 50] width 12 height 1
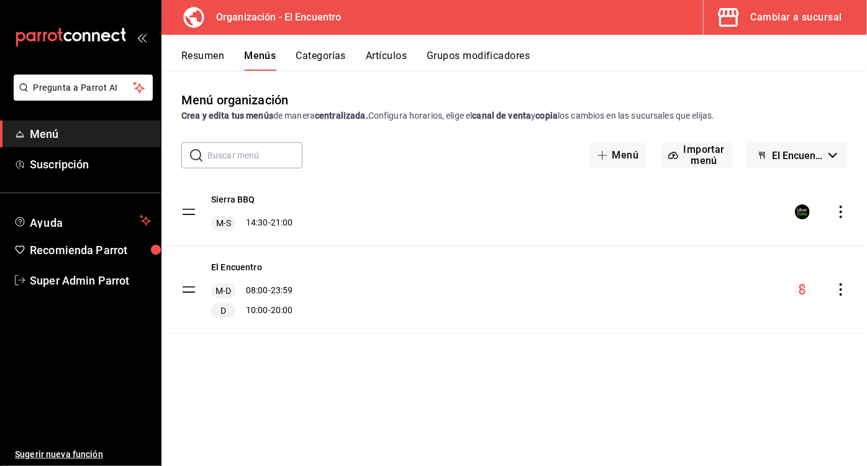
click at [840, 215] on icon "actions" at bounding box center [840, 211] width 2 height 12
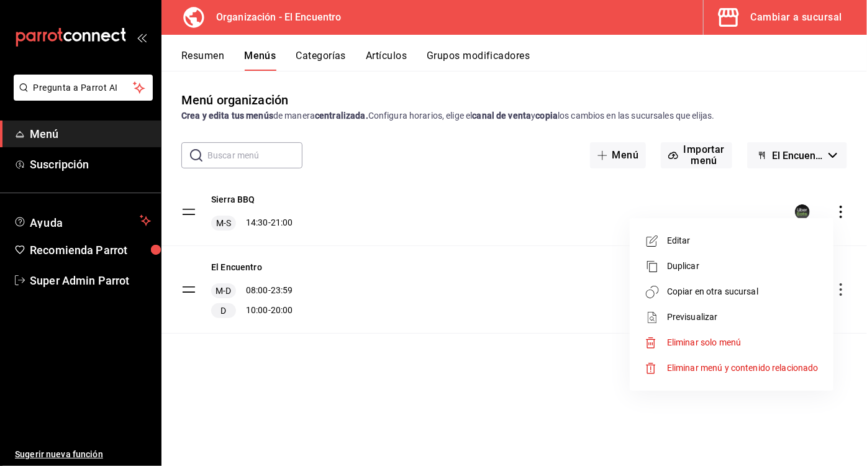
click at [667, 243] on span "Editar" at bounding box center [742, 240] width 151 height 13
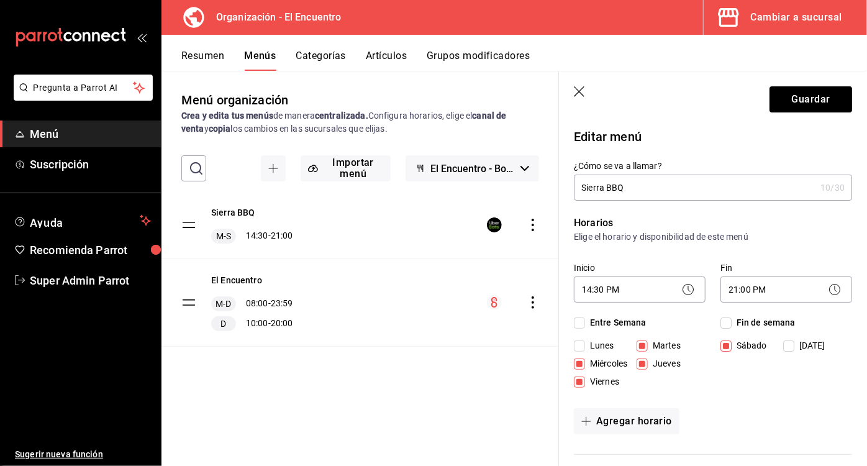
click at [726, 320] on input "Fin de semana" at bounding box center [725, 322] width 11 height 11
checkbox input "true"
click at [577, 322] on input "Entre Semana" at bounding box center [579, 322] width 11 height 11
checkbox input "true"
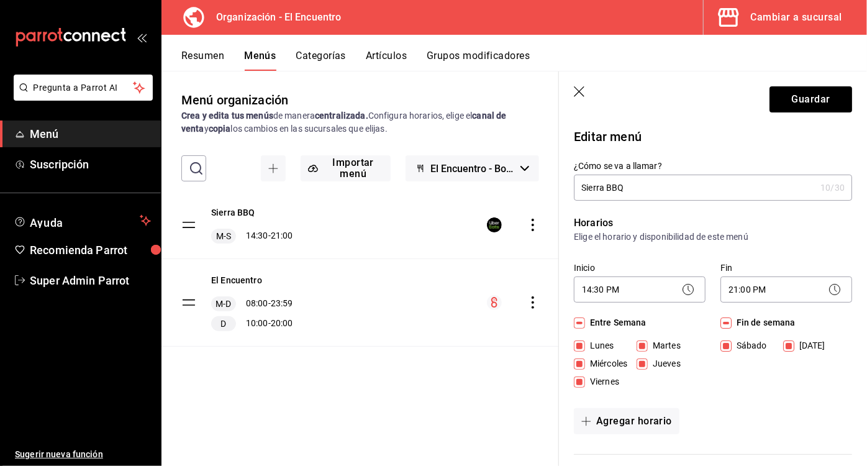
checkbox input "true"
click at [577, 322] on input "Entre Semana" at bounding box center [579, 322] width 11 height 11
checkbox input "false"
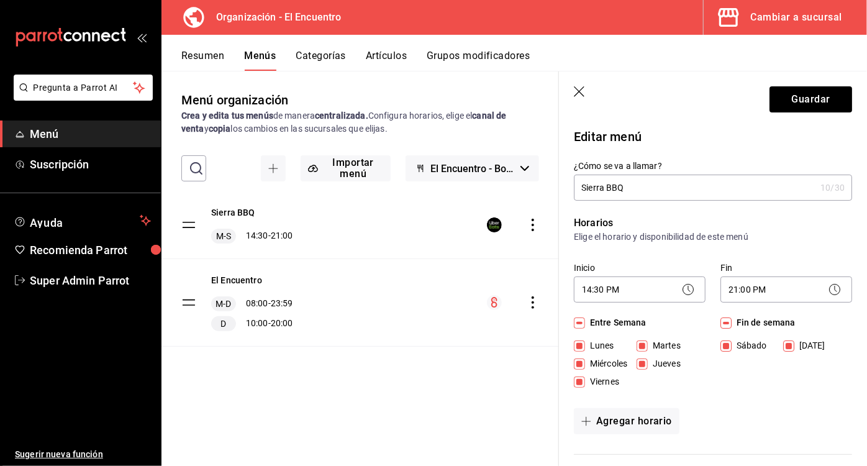
checkbox input "false"
click at [723, 348] on input "Sábado" at bounding box center [725, 345] width 11 height 11
checkbox input "false"
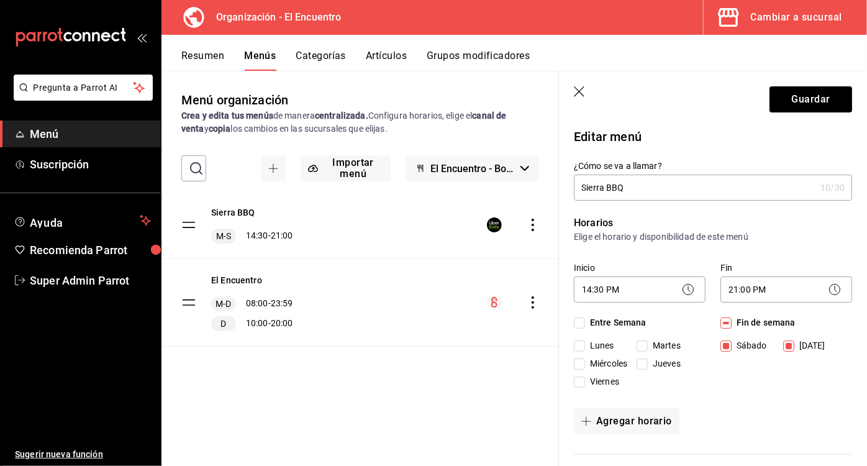
checkbox input "false"
click at [795, 107] on button "Guardar" at bounding box center [810, 99] width 83 height 26
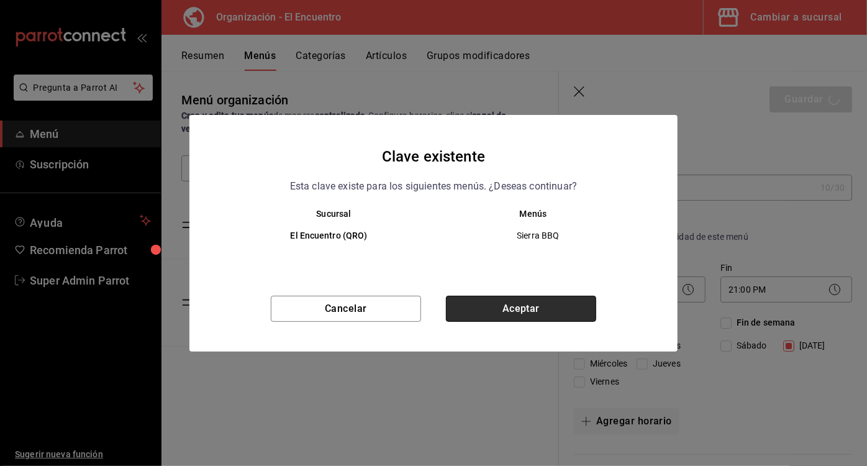
click at [548, 310] on button "Aceptar" at bounding box center [521, 308] width 150 height 26
checkbox input "false"
type input "1758935576934"
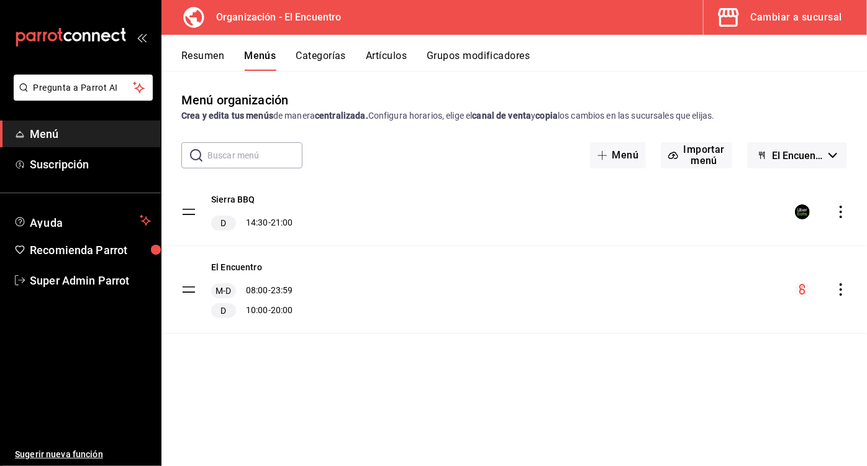
click at [841, 214] on icon "actions" at bounding box center [840, 211] width 12 height 12
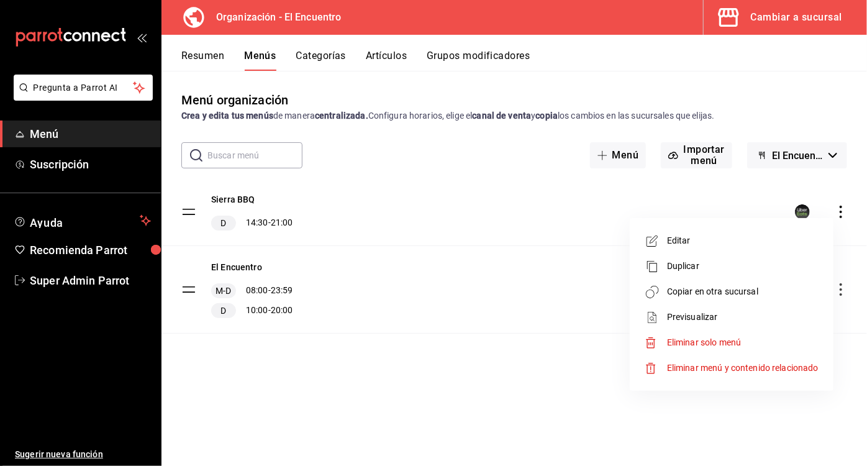
click at [700, 299] on li "Copiar en otra sucursal" at bounding box center [731, 291] width 194 height 25
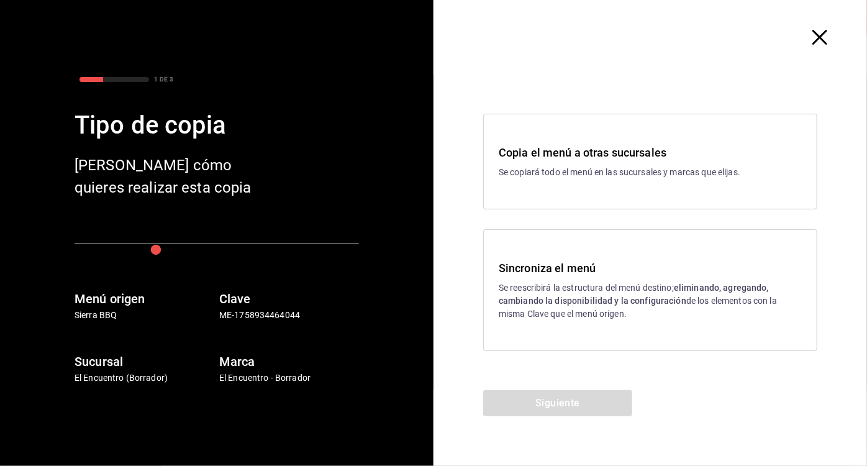
click at [599, 303] on strong "eliminando, agregando, cambiando la disponibilidad y la configuración" at bounding box center [633, 293] width 270 height 23
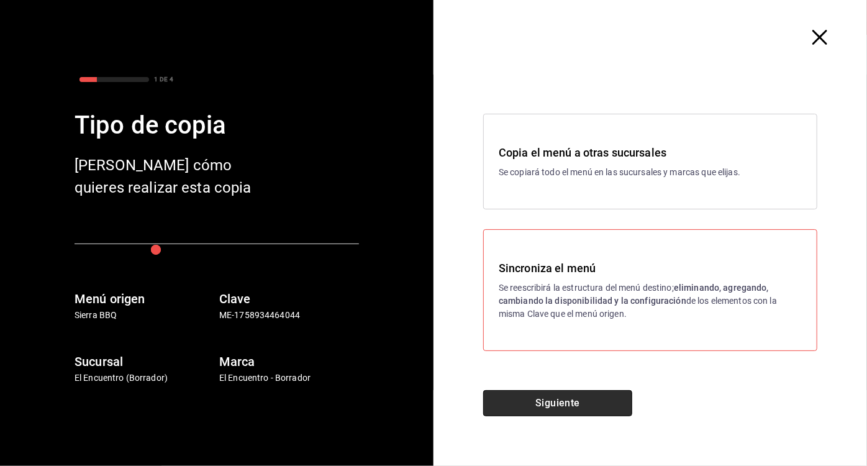
click at [548, 397] on button "Siguiente" at bounding box center [557, 403] width 149 height 26
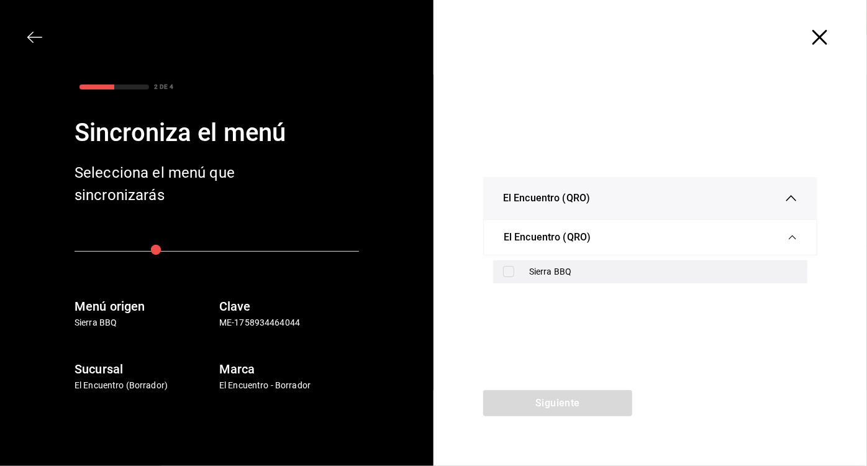
click at [546, 270] on div "Sierra BBQ" at bounding box center [663, 271] width 268 height 13
checkbox input "true"
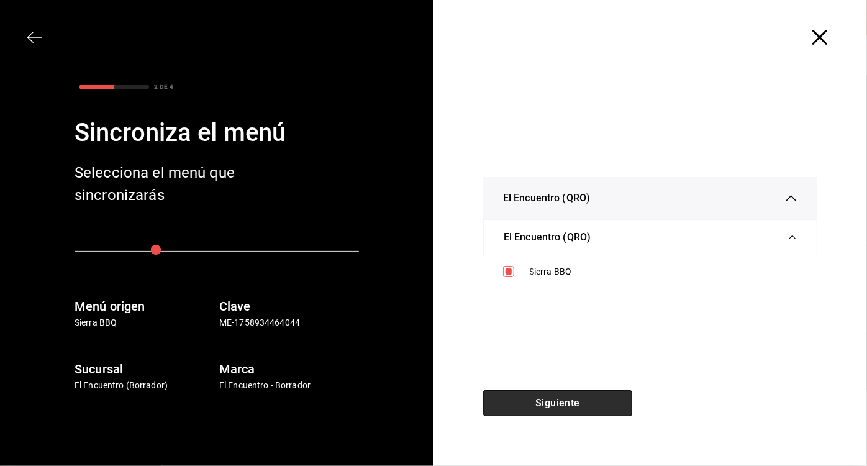
click at [543, 409] on button "Siguiente" at bounding box center [557, 403] width 149 height 26
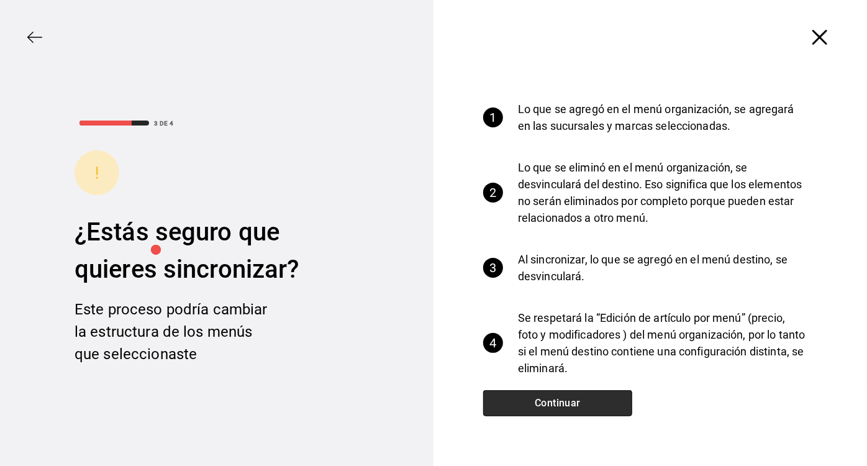
click at [543, 409] on button "Continuar" at bounding box center [557, 403] width 149 height 26
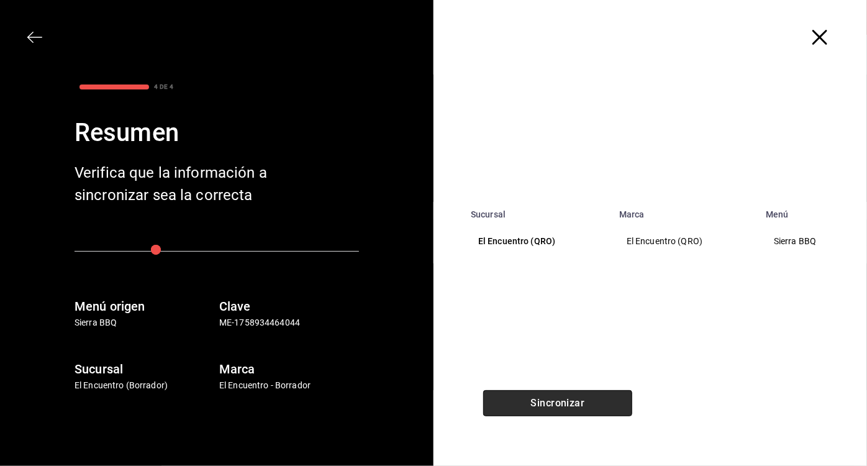
click at [543, 409] on button "Sincronizar" at bounding box center [557, 403] width 149 height 26
